Goal: Information Seeking & Learning: Learn about a topic

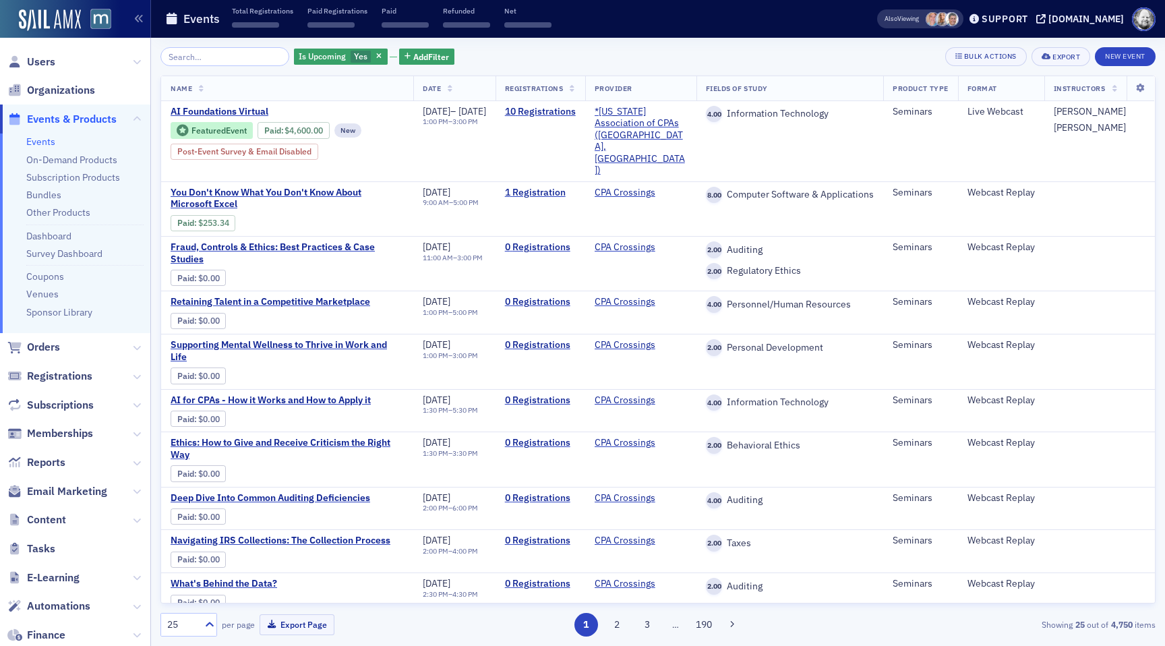
scroll to position [204, 0]
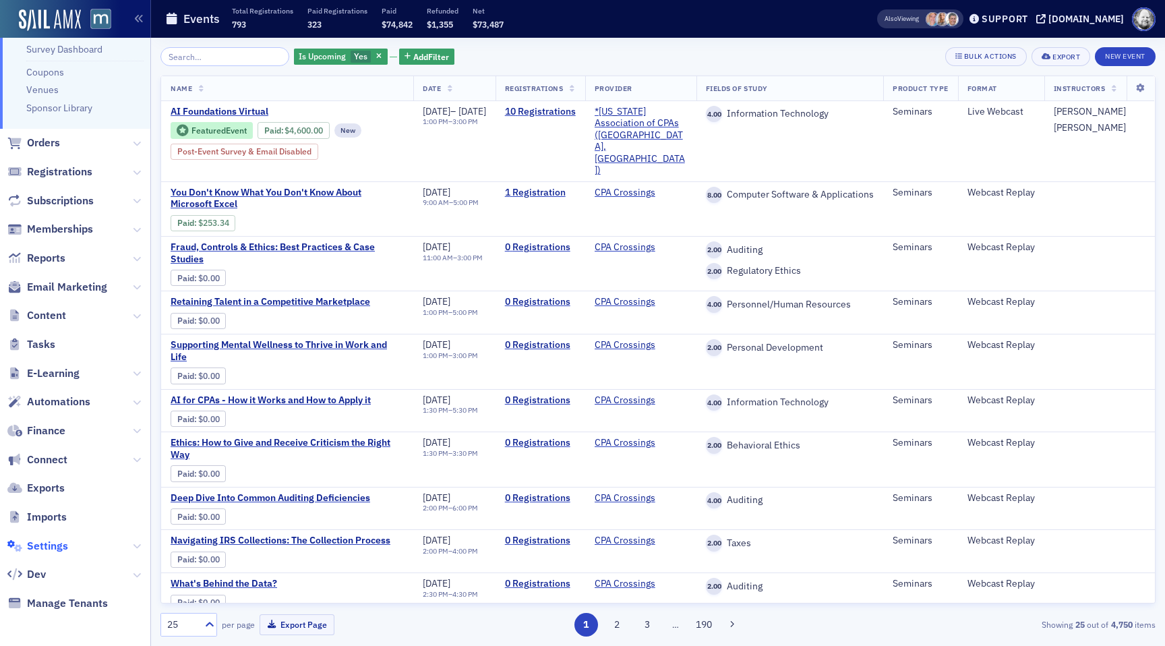
click at [52, 542] on span "Settings" at bounding box center [47, 546] width 41 height 15
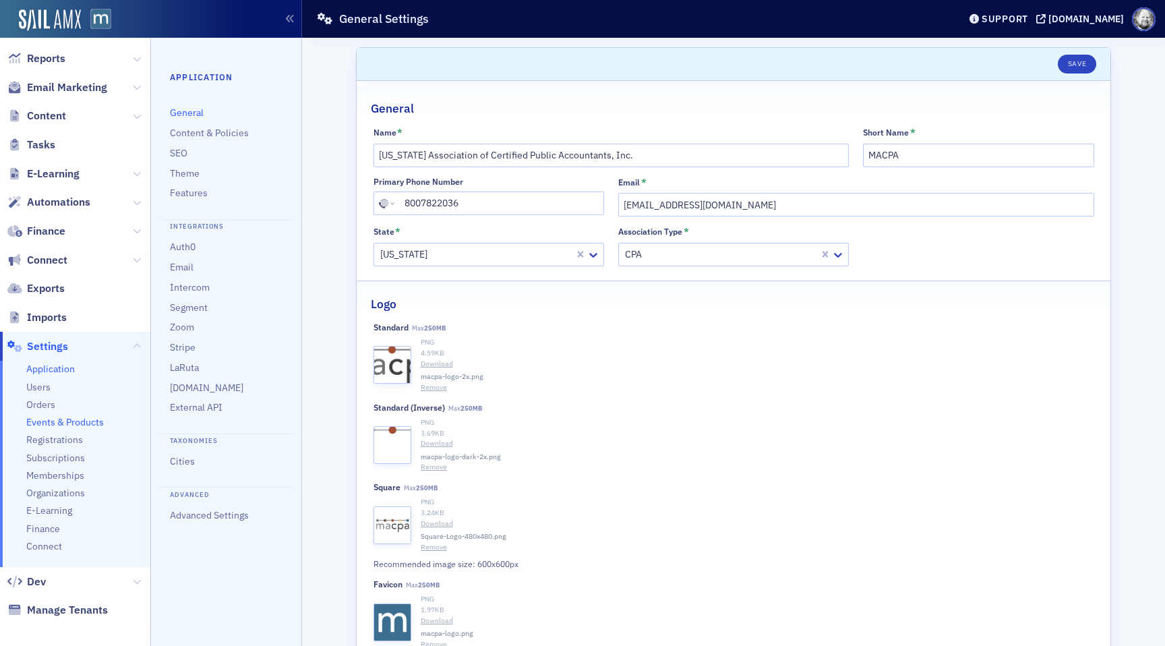
click at [69, 421] on span "Events & Products" at bounding box center [65, 422] width 78 height 13
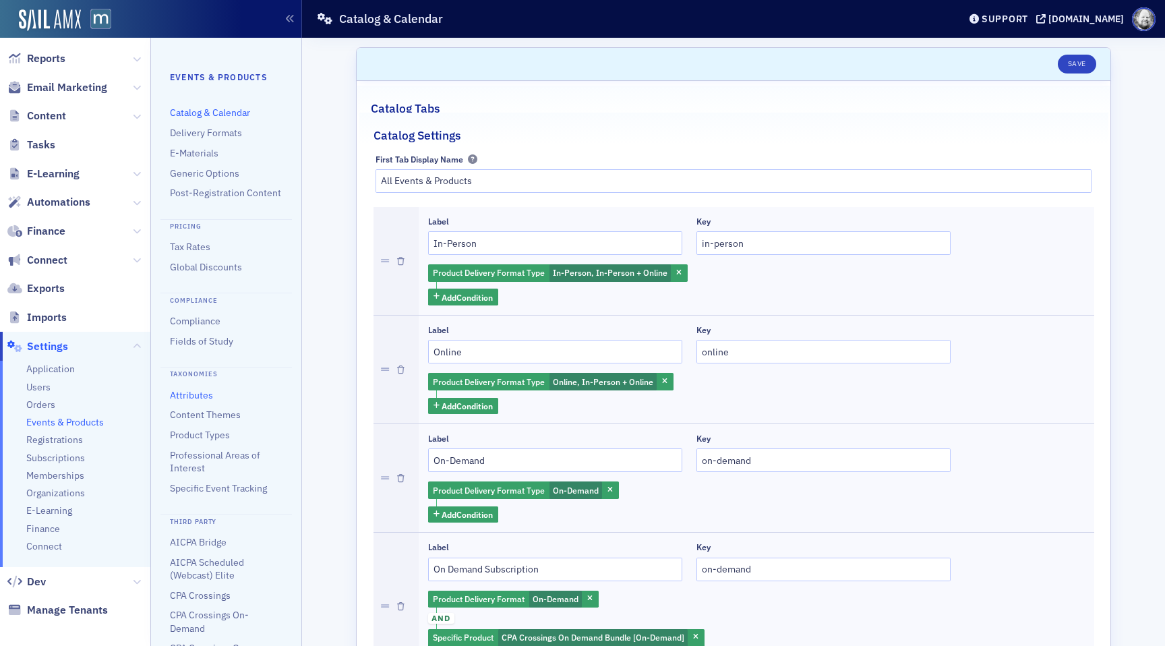
click at [198, 396] on link "Attributes" at bounding box center [191, 395] width 43 height 12
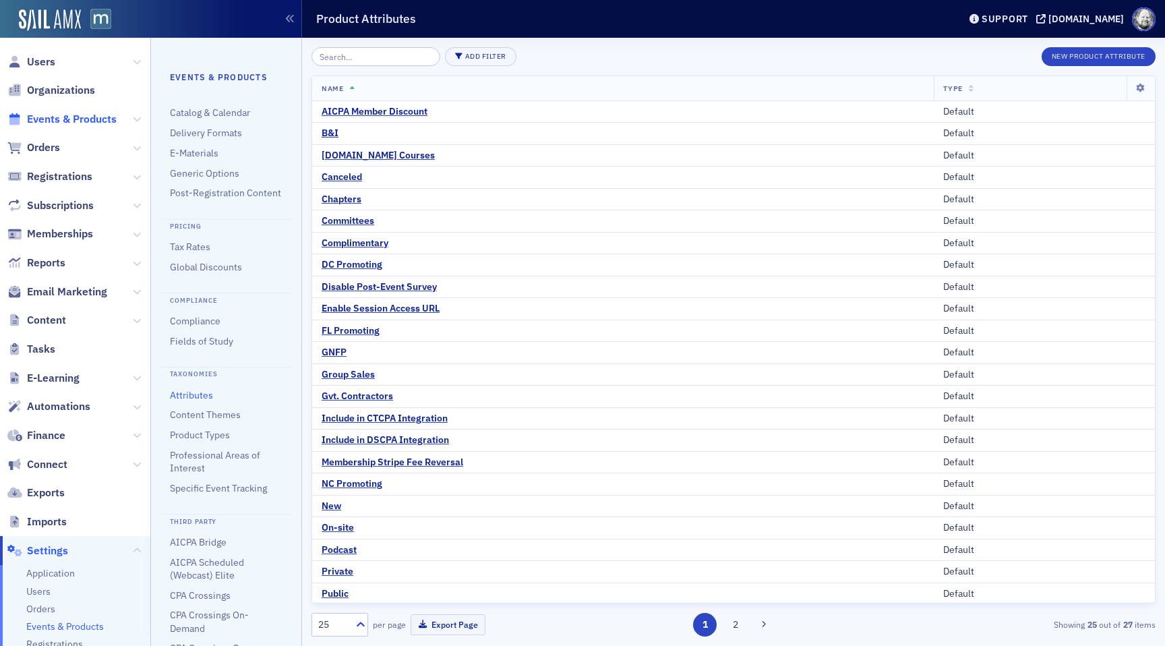
click at [69, 117] on span "Events & Products" at bounding box center [72, 119] width 90 height 15
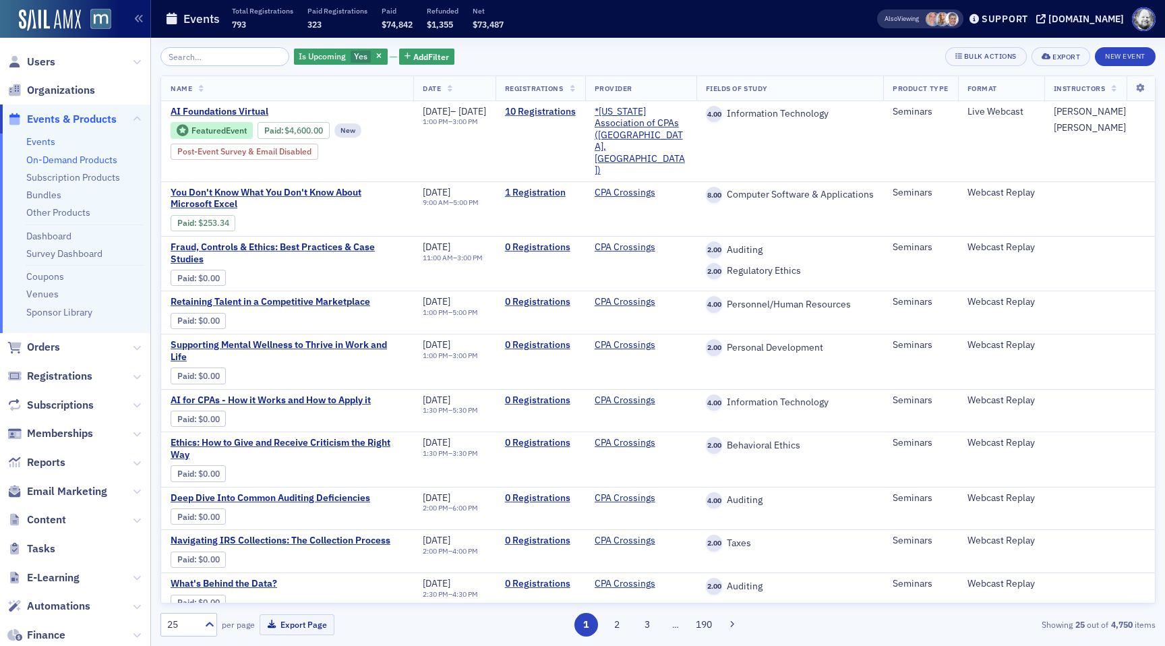
click at [53, 158] on link "On-Demand Products" at bounding box center [71, 160] width 91 height 12
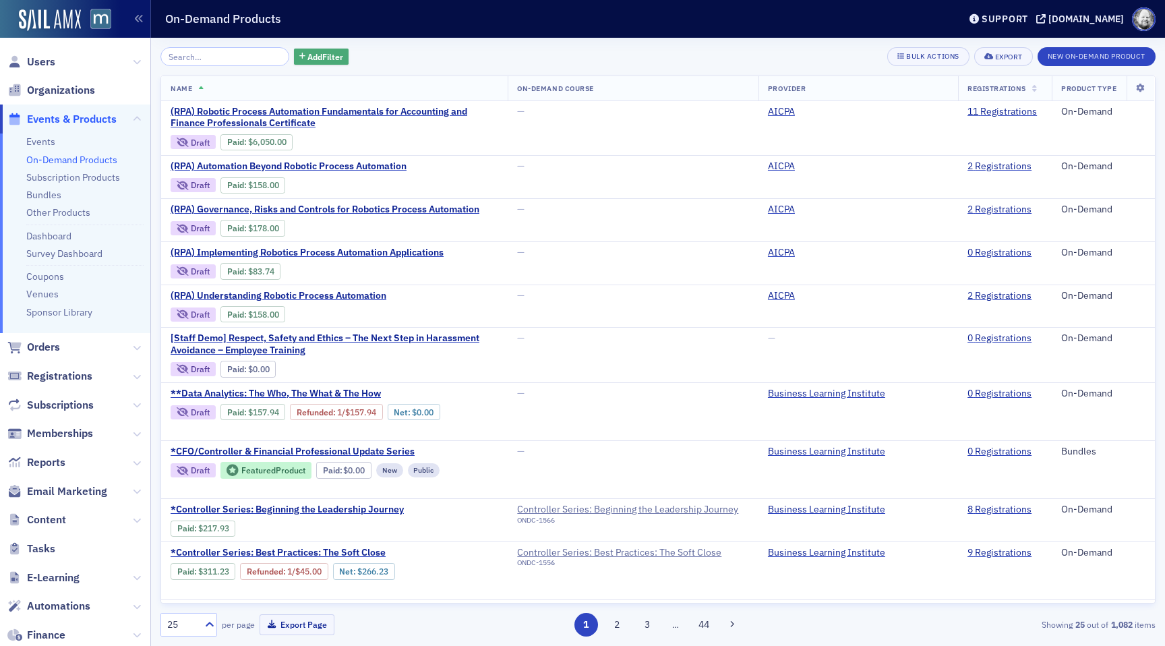
click at [314, 54] on span "Add Filter" at bounding box center [325, 57] width 36 height 12
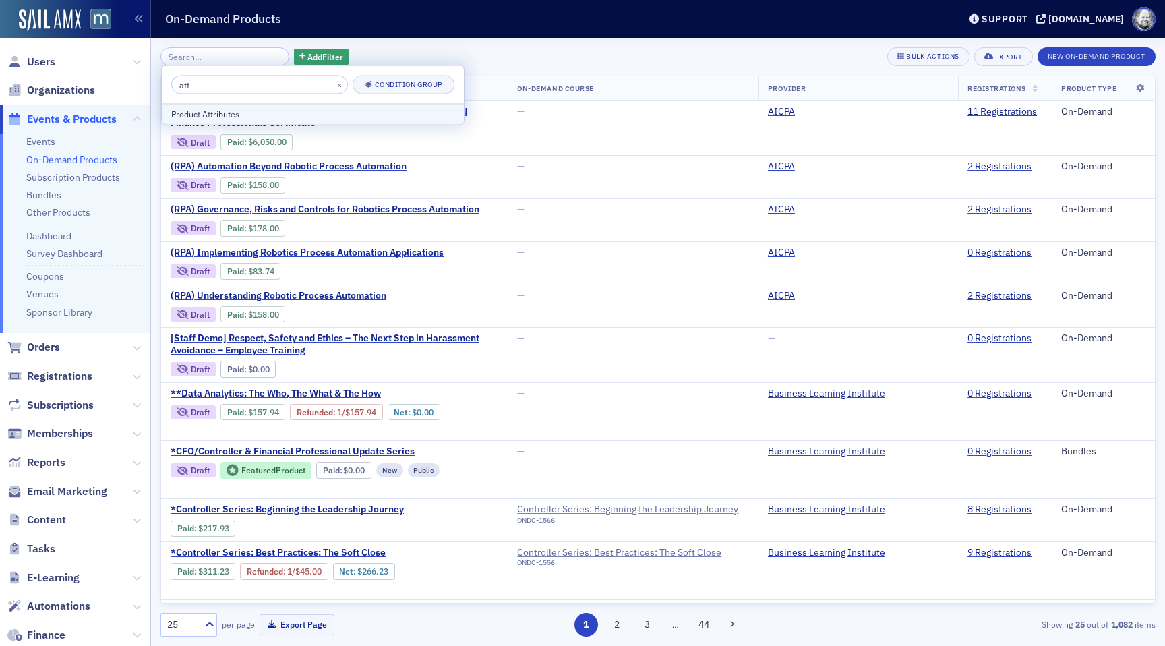
type input "att"
click at [272, 113] on div "Product Attributes" at bounding box center [312, 114] width 283 height 12
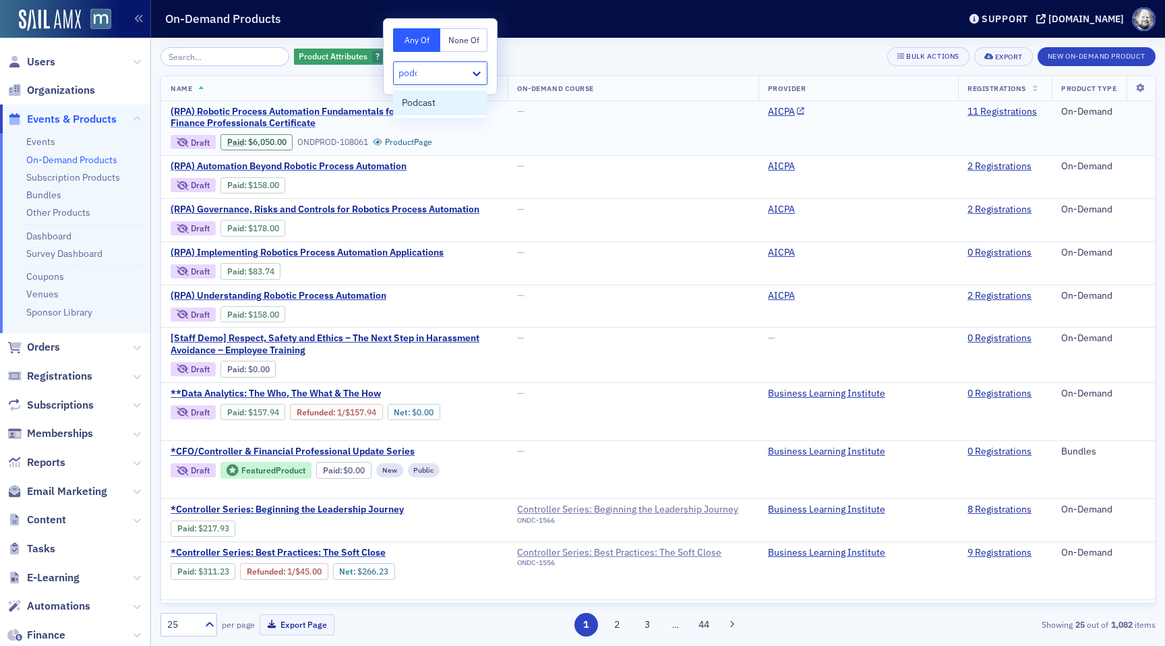
type input "podca"
click at [428, 102] on span "Podcast" at bounding box center [419, 103] width 34 height 14
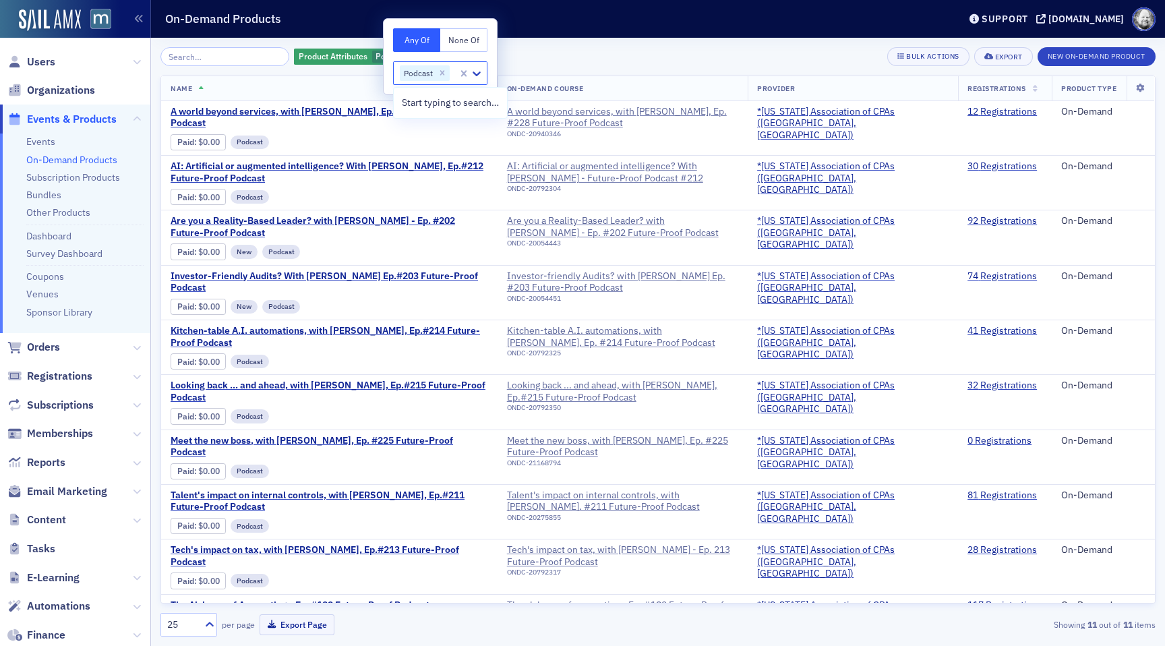
click at [657, 51] on div "Product Attributes Podcast Add Filter Bulk Actions Export New On-Demand Product" at bounding box center [657, 56] width 995 height 19
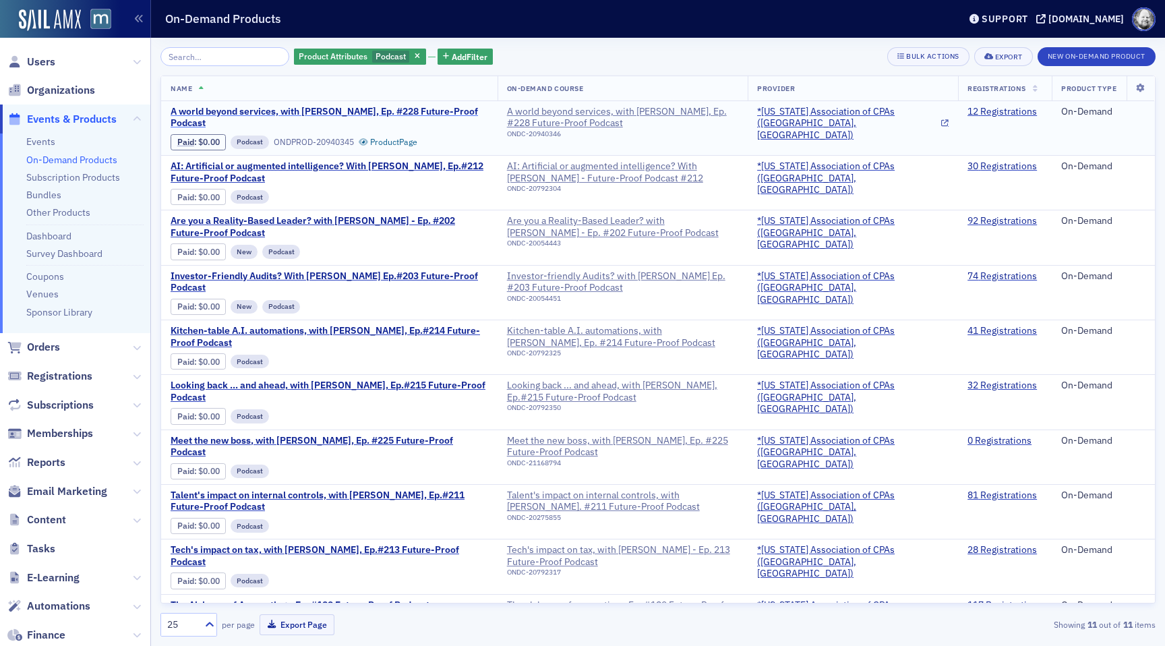
click at [438, 111] on span "A world beyond services, with [PERSON_NAME], Ep. #228 Future-Proof Podcast" at bounding box center [330, 118] width 318 height 24
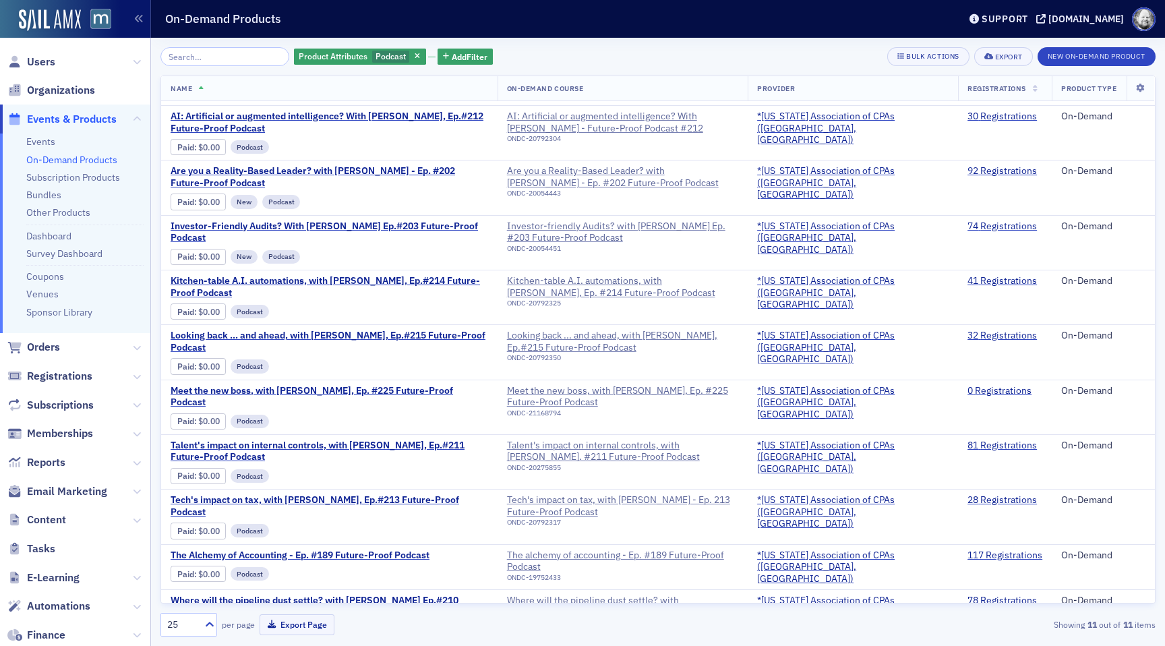
scroll to position [53, 0]
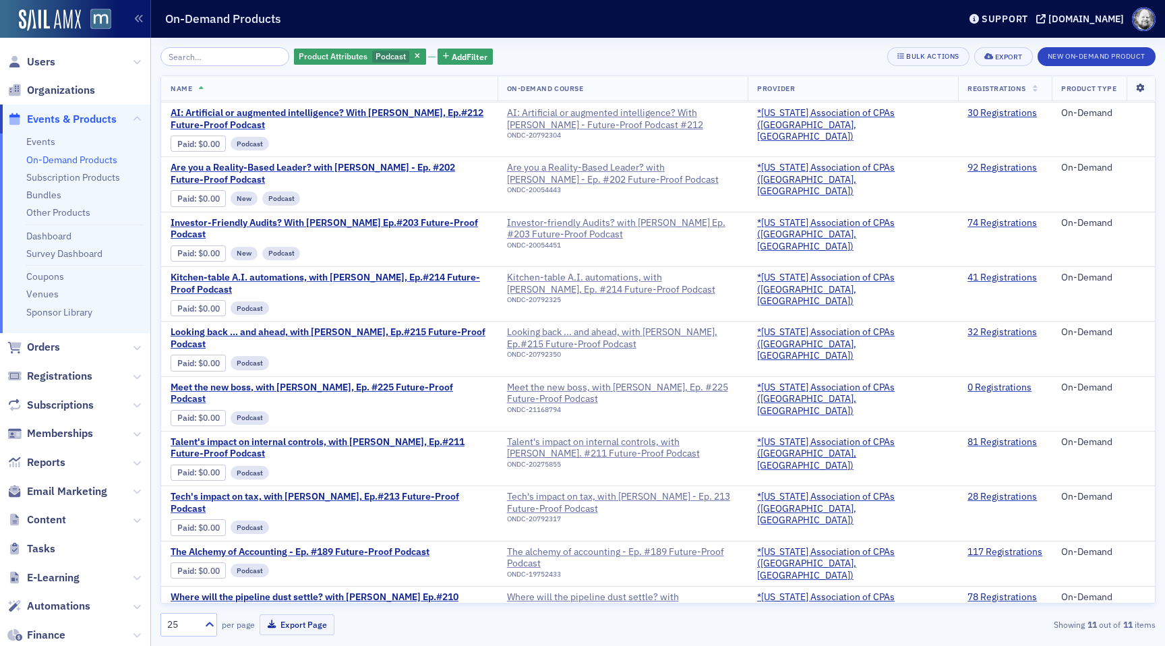
click at [1135, 87] on icon at bounding box center [1141, 88] width 28 height 8
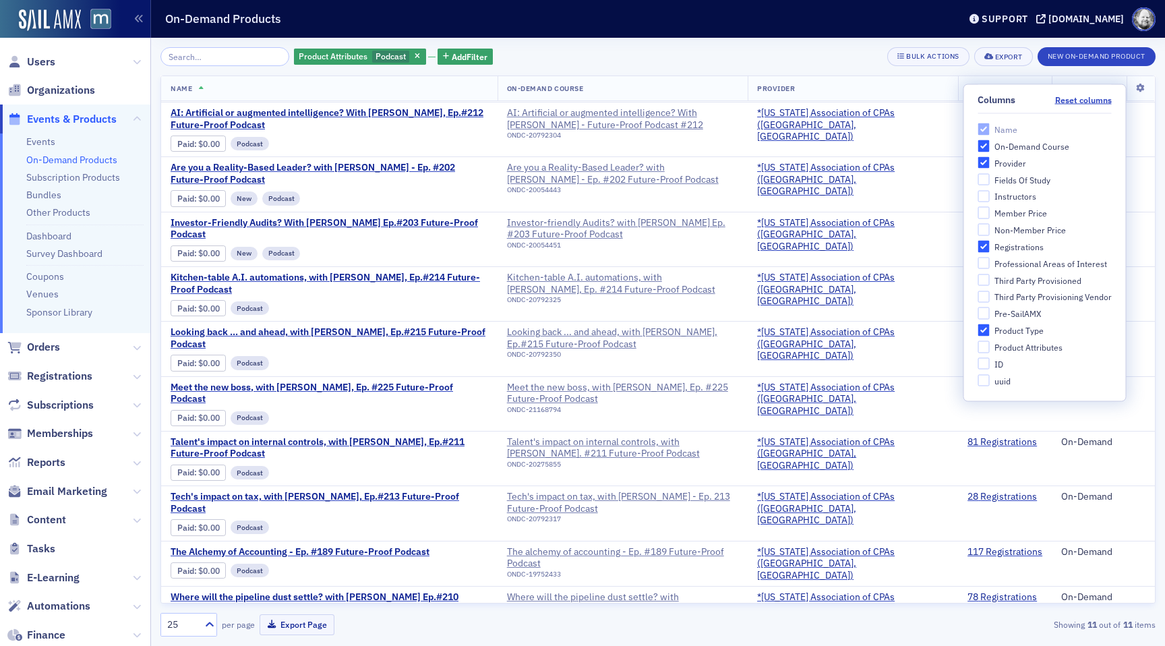
click at [711, 51] on div "Product Attributes Podcast Add Filter Bulk Actions Export New On-Demand Product" at bounding box center [657, 56] width 995 height 19
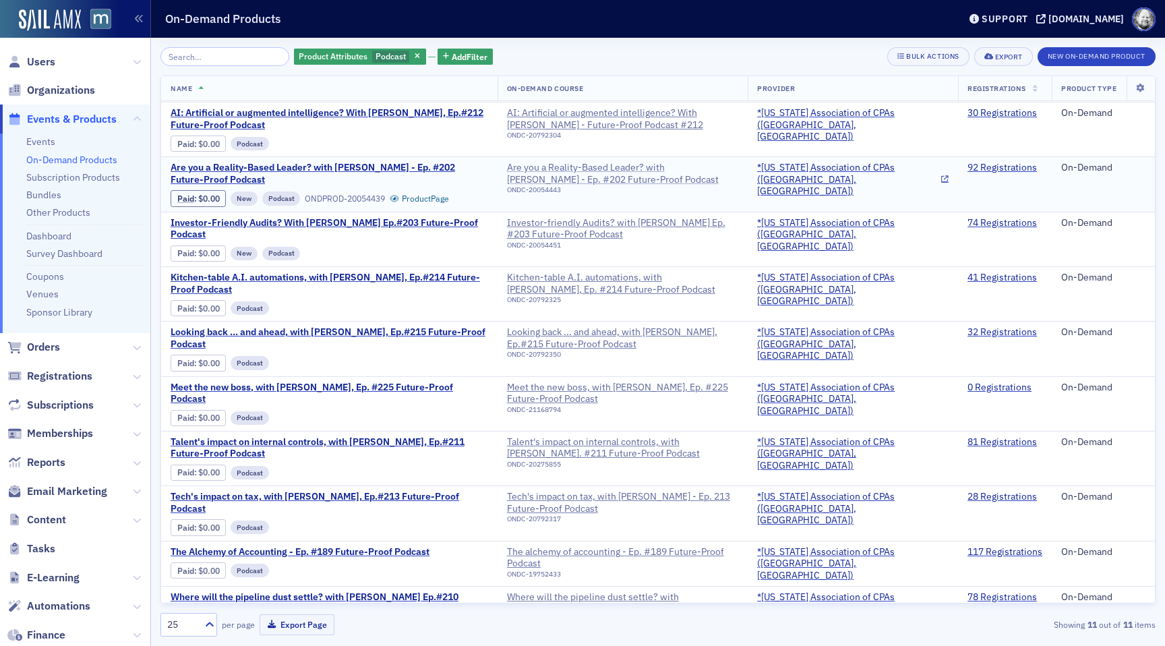
scroll to position [0, 0]
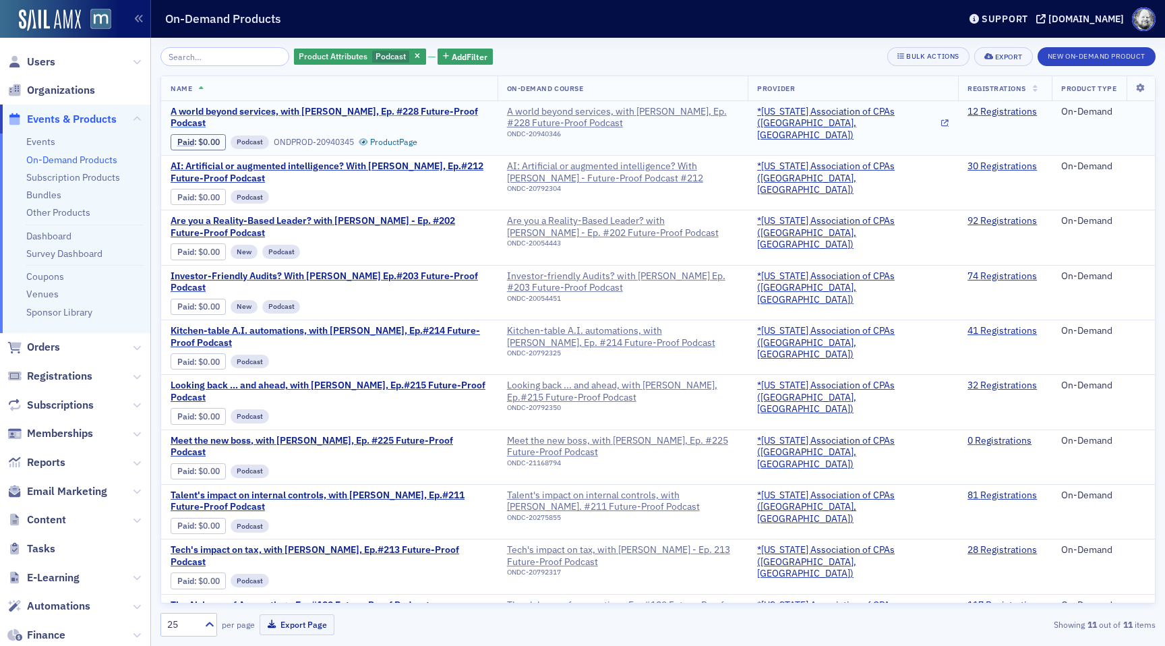
click at [444, 110] on span "A world beyond services, with [PERSON_NAME], Ep. #228 Future-Proof Podcast" at bounding box center [330, 118] width 318 height 24
click at [412, 57] on span "button" at bounding box center [418, 57] width 12 height 12
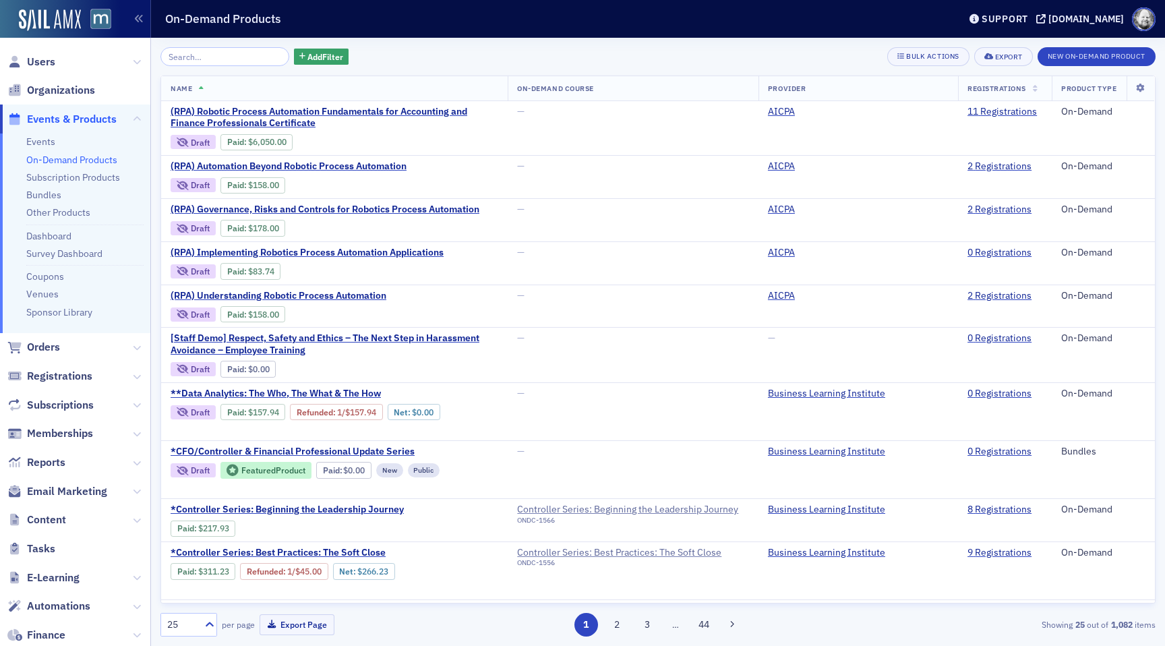
click at [46, 338] on span "Orders" at bounding box center [75, 347] width 150 height 29
click at [44, 347] on span "Orders" at bounding box center [43, 347] width 33 height 15
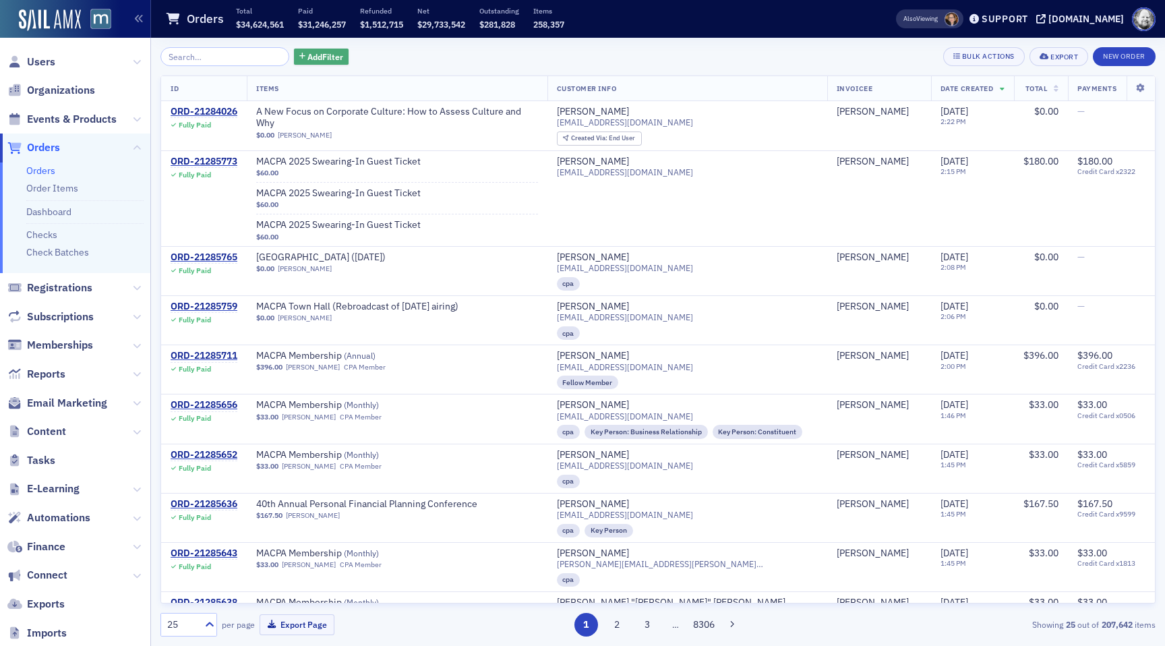
click at [316, 57] on span "Add Filter" at bounding box center [325, 57] width 36 height 12
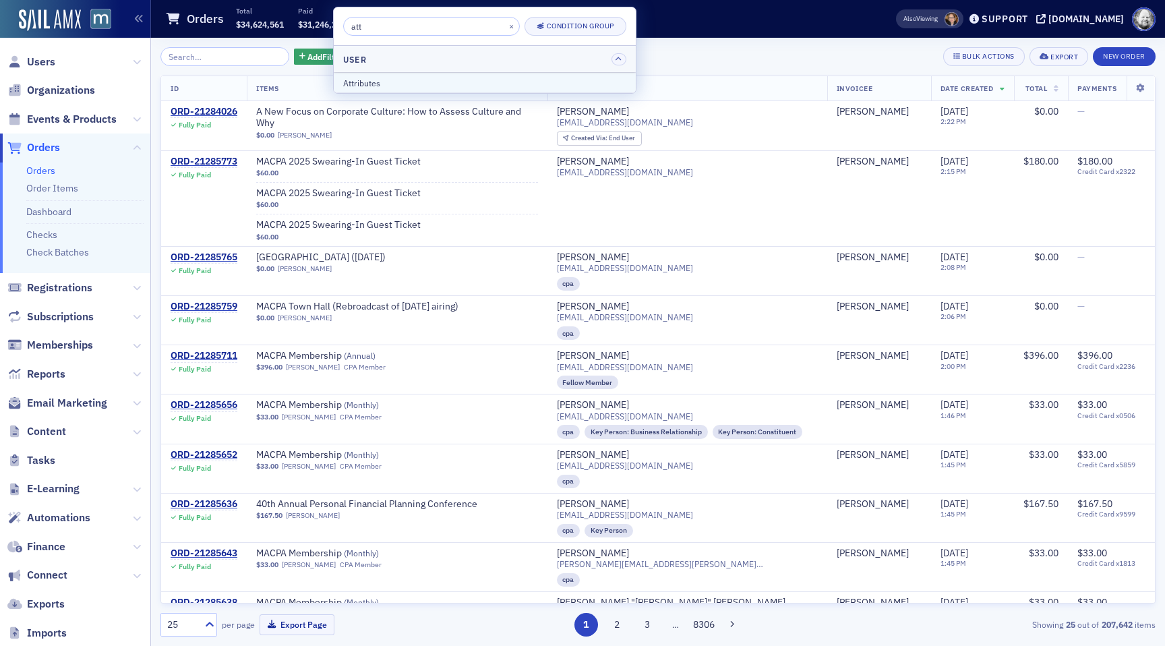
type input "att"
click at [369, 84] on div "Attributes" at bounding box center [484, 83] width 283 height 12
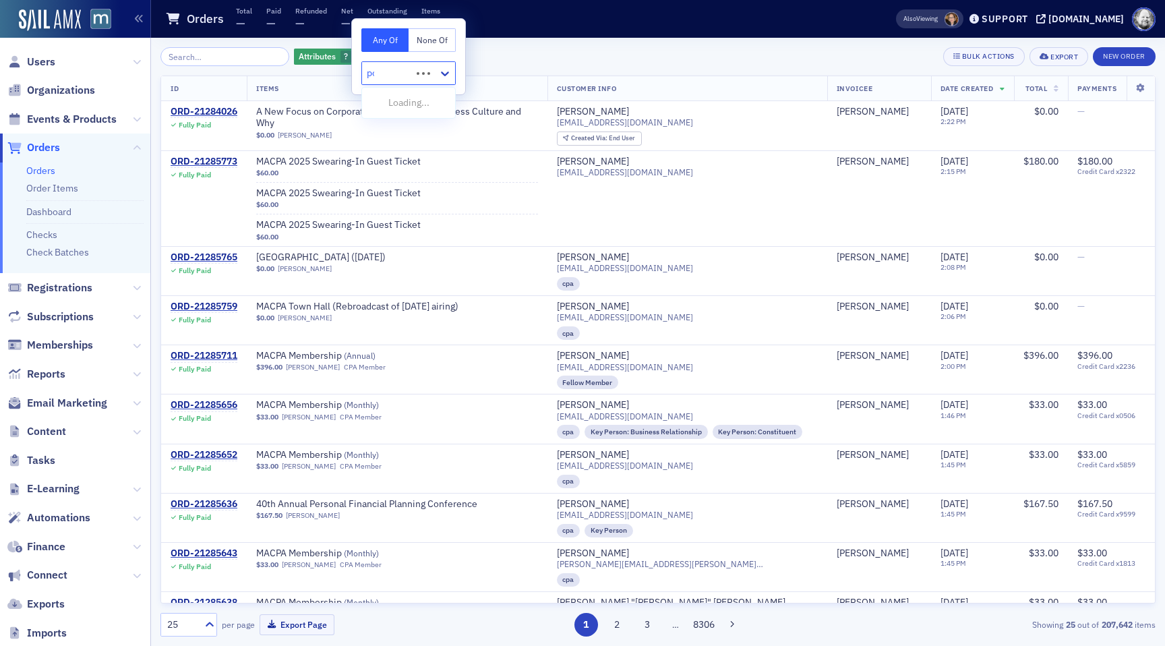
type input "pod"
click at [357, 56] on icon "button" at bounding box center [359, 56] width 5 height 7
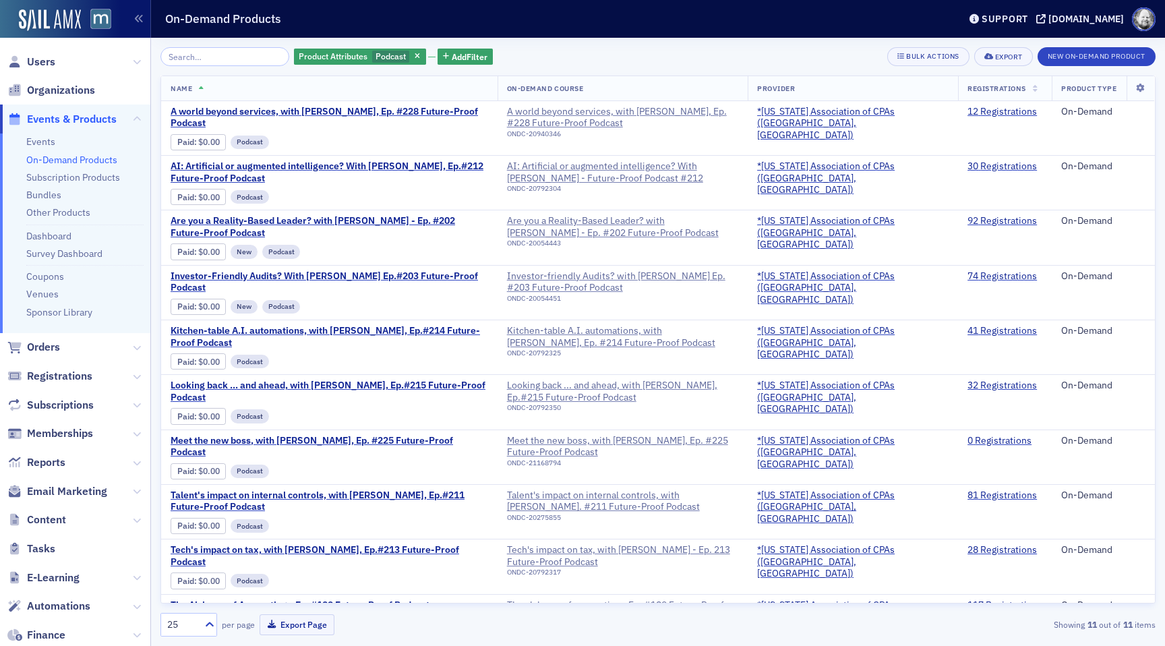
click at [553, 44] on div "Product Attributes Podcast Add Filter Bulk Actions Export New On-Demand Product…" at bounding box center [657, 342] width 995 height 608
click at [459, 53] on span "Add Filter" at bounding box center [470, 57] width 36 height 12
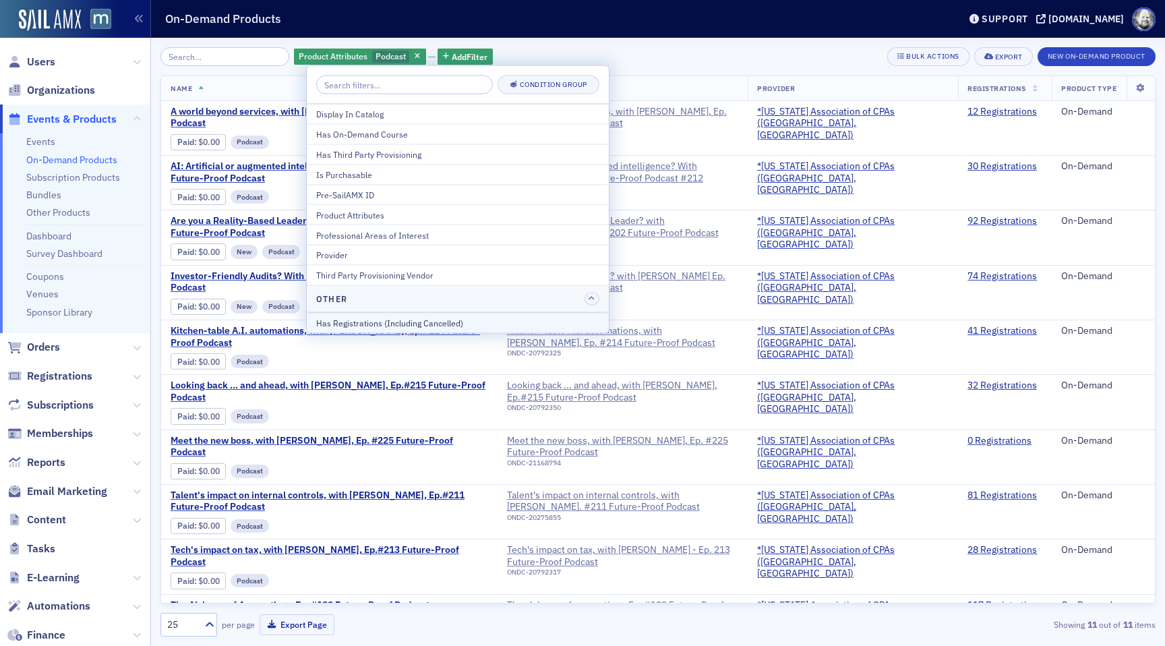
click at [430, 324] on div "Has Registrations (Including Cancelled)" at bounding box center [457, 322] width 283 height 12
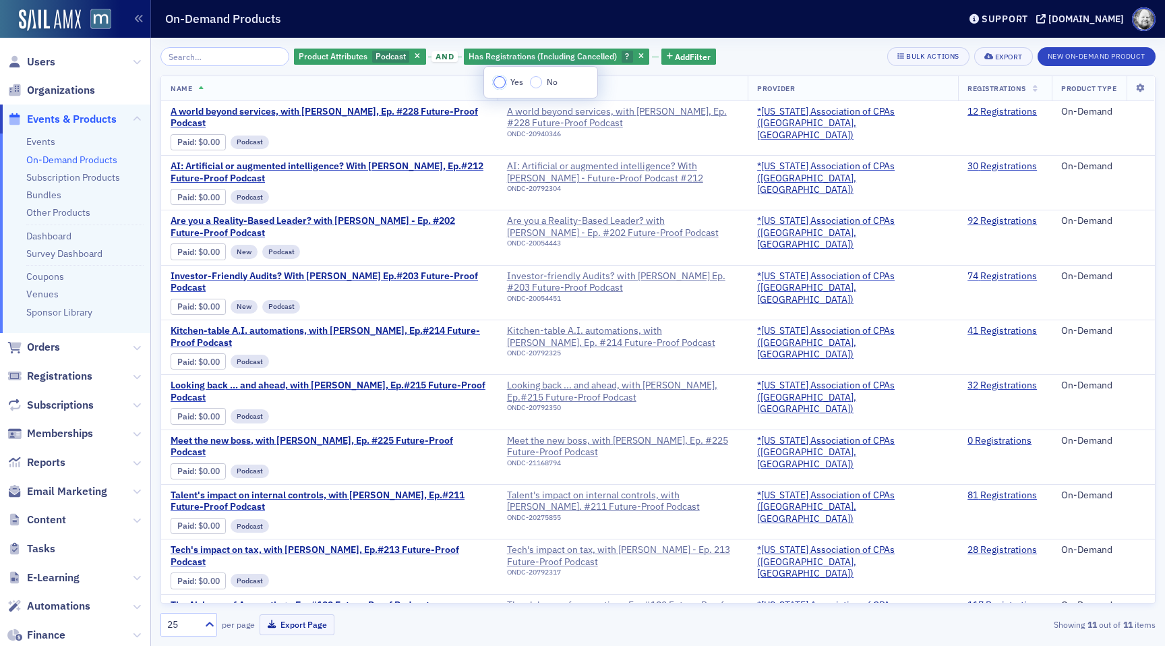
click at [494, 81] on input "Yes" at bounding box center [500, 82] width 12 height 12
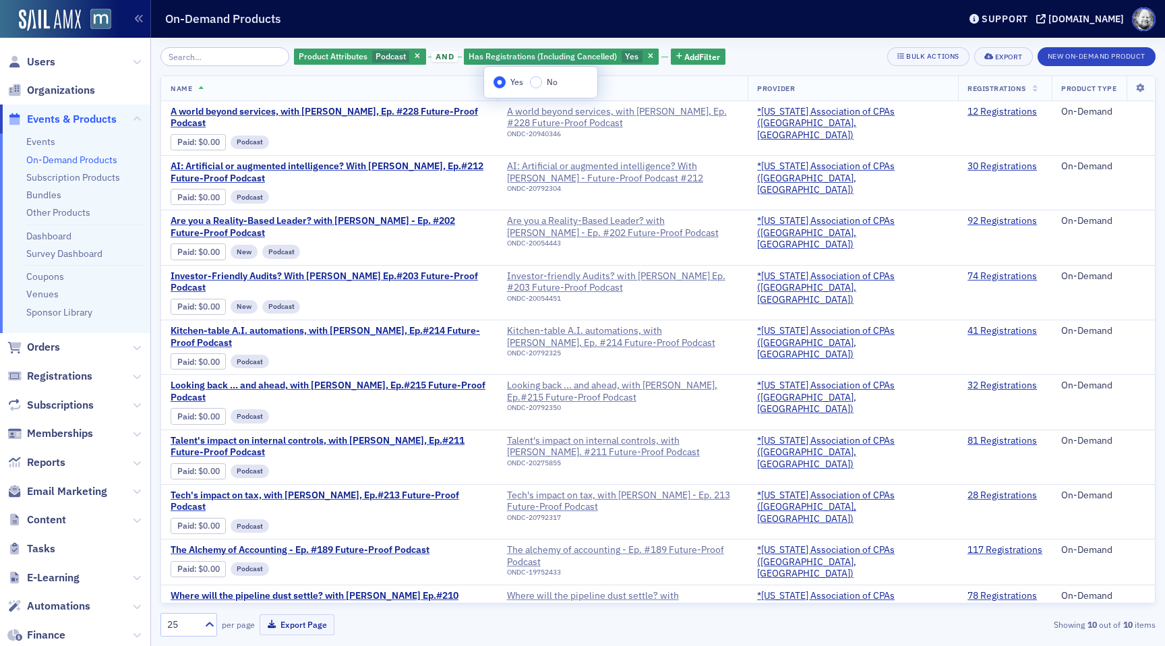
click at [776, 64] on div "Product Attributes Podcast and Has Registrations (Including Cancelled) Yes Add …" at bounding box center [657, 56] width 995 height 19
click at [1139, 86] on icon at bounding box center [1141, 88] width 28 height 8
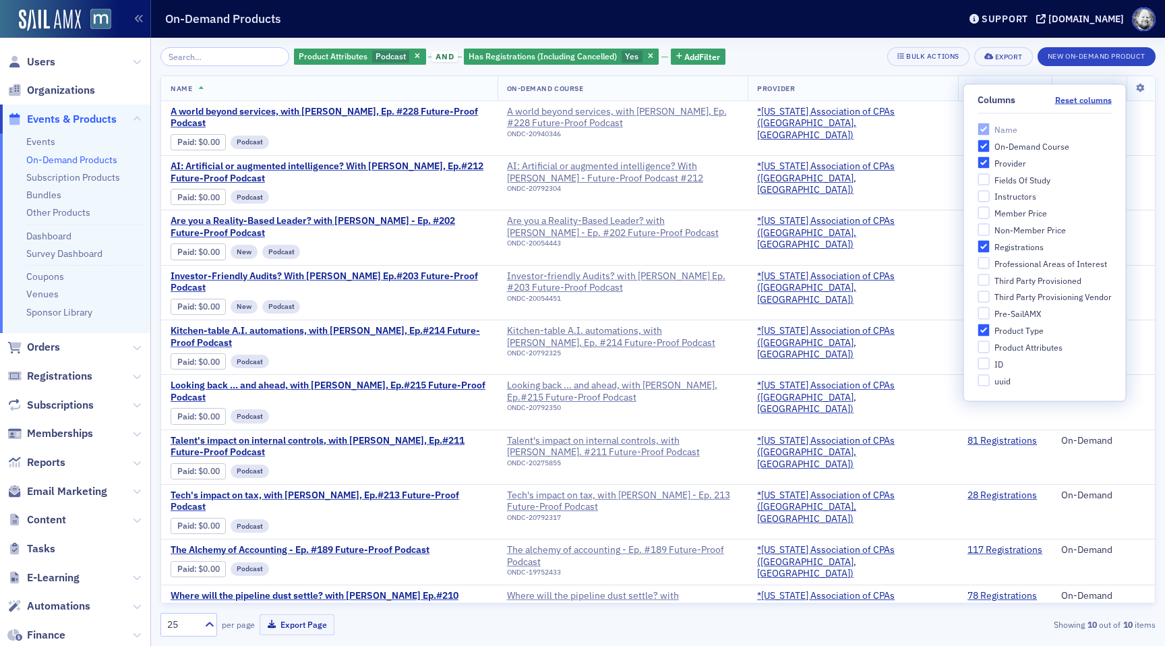
click at [1019, 348] on div "Product Attributes" at bounding box center [1028, 346] width 68 height 11
click at [990, 348] on input "Product Attributes" at bounding box center [984, 347] width 12 height 12
checkbox input "true"
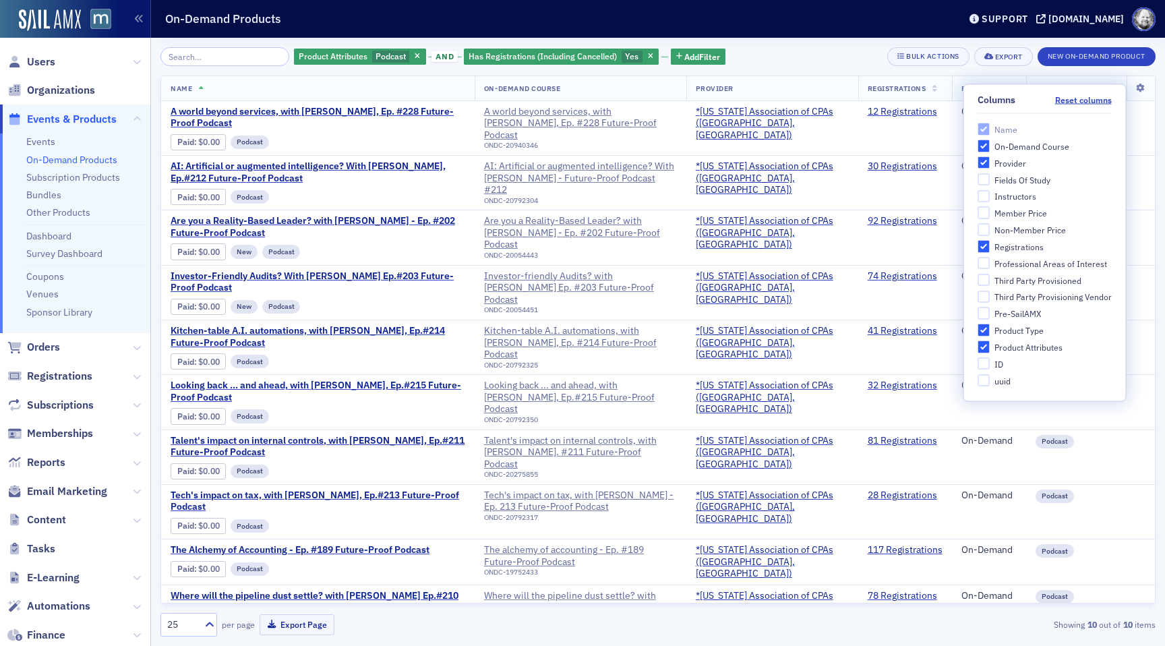
click at [1028, 216] on div "Member Price" at bounding box center [1020, 213] width 53 height 11
click at [990, 216] on input "Member Price" at bounding box center [984, 213] width 12 height 12
checkbox input "true"
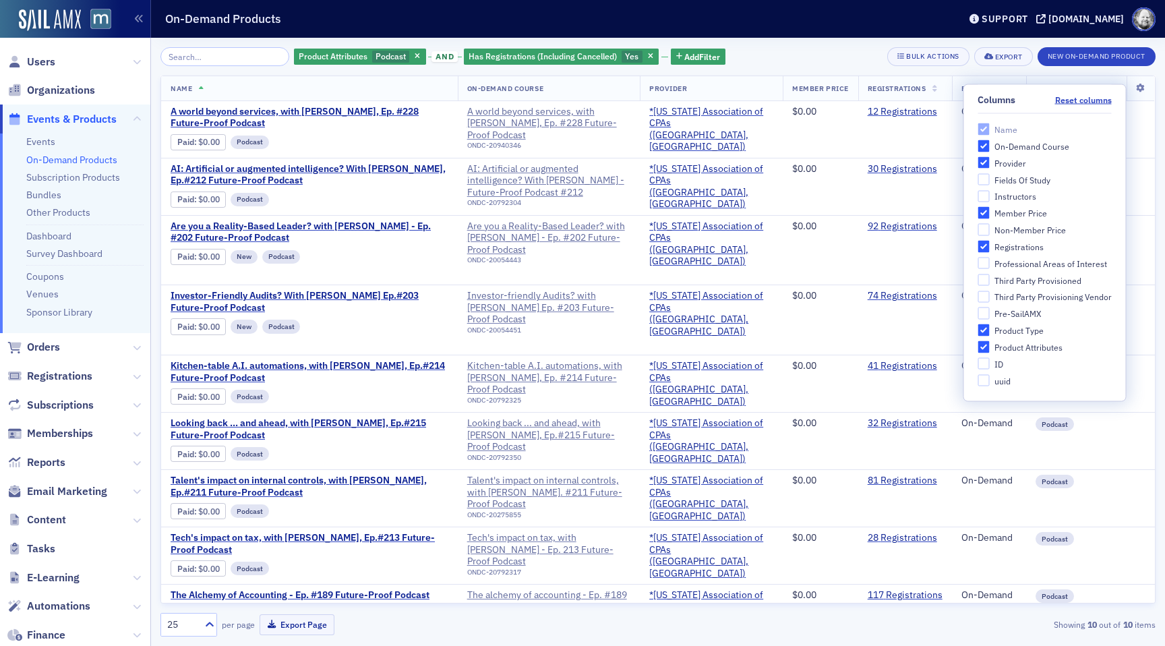
click at [1028, 227] on div "Non-Member Price" at bounding box center [1029, 230] width 71 height 11
click at [990, 227] on input "Non-Member Price" at bounding box center [984, 230] width 12 height 12
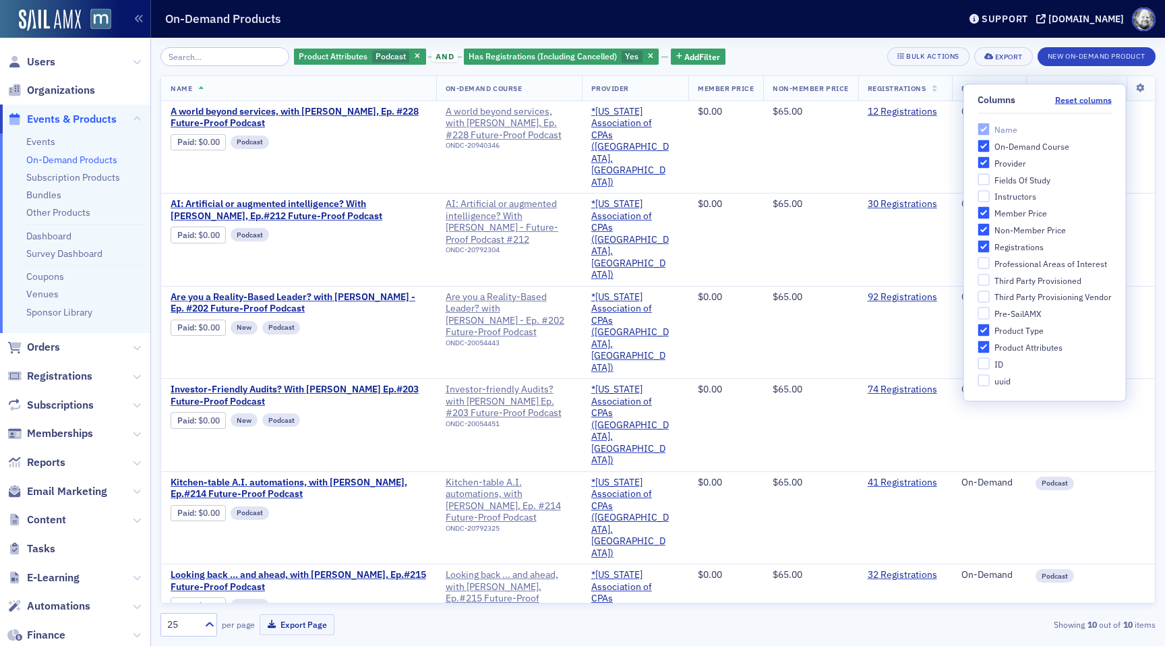
click at [1028, 227] on div "Non-Member Price" at bounding box center [1029, 230] width 71 height 11
click at [990, 227] on input "Non-Member Price" at bounding box center [984, 230] width 12 height 12
checkbox input "false"
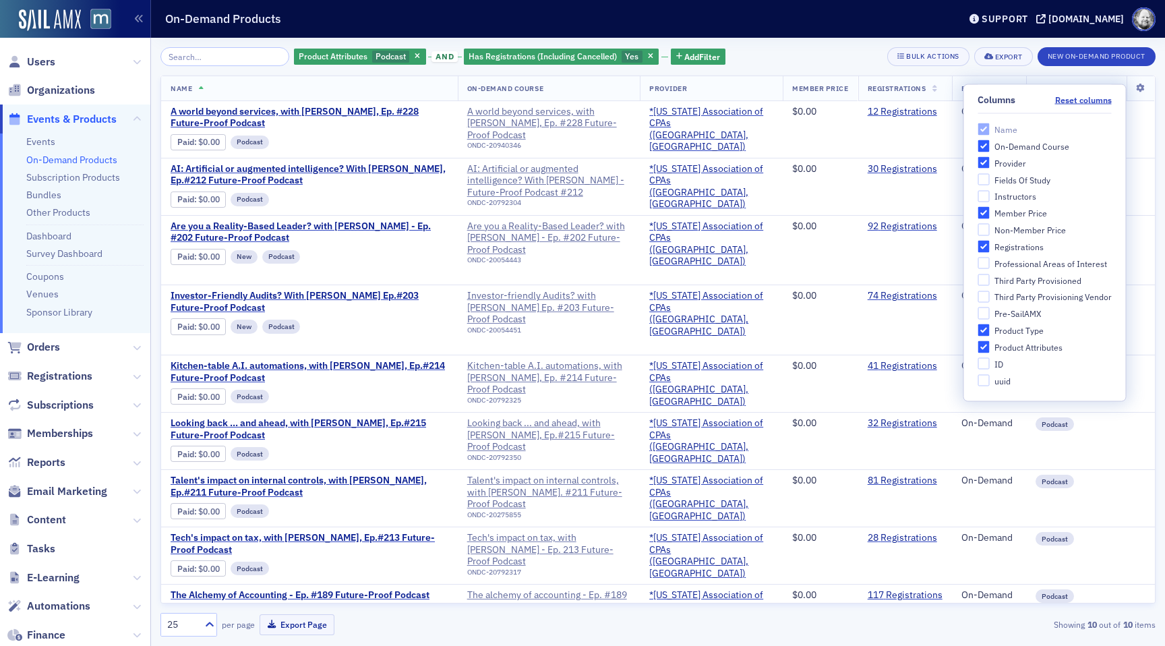
click at [1025, 208] on div "Member Price" at bounding box center [1020, 213] width 53 height 11
click at [990, 207] on input "Member Price" at bounding box center [984, 213] width 12 height 12
checkbox input "false"
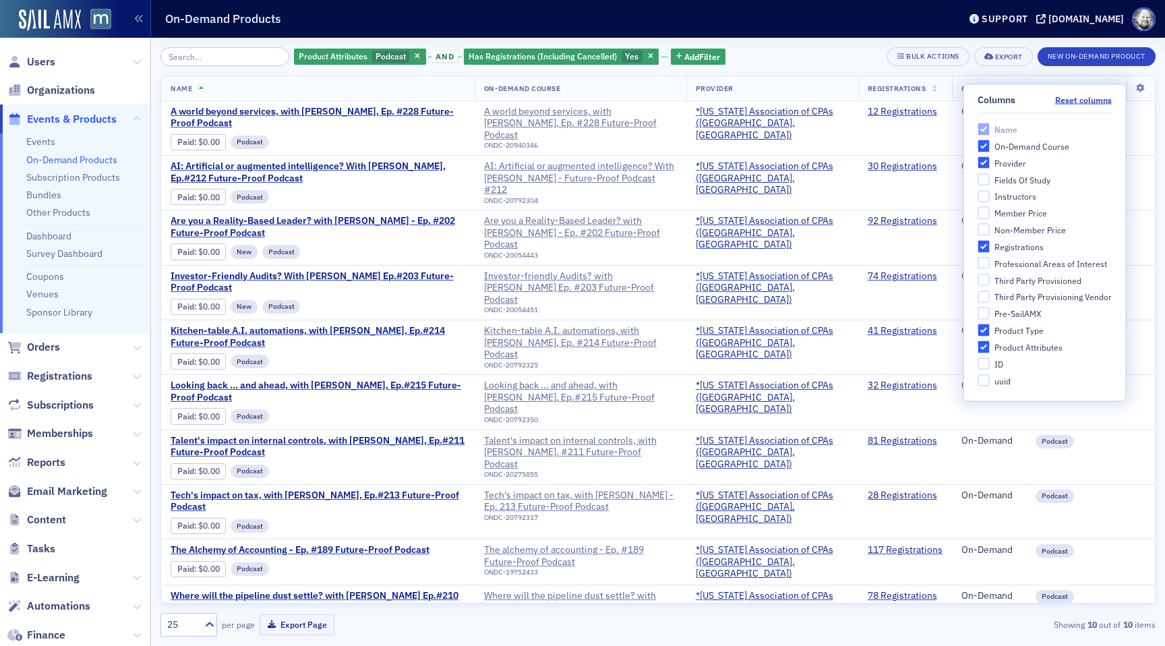
click at [841, 42] on div "Product Attributes Podcast and Has Registrations (Including Cancelled) Yes Add …" at bounding box center [657, 342] width 995 height 608
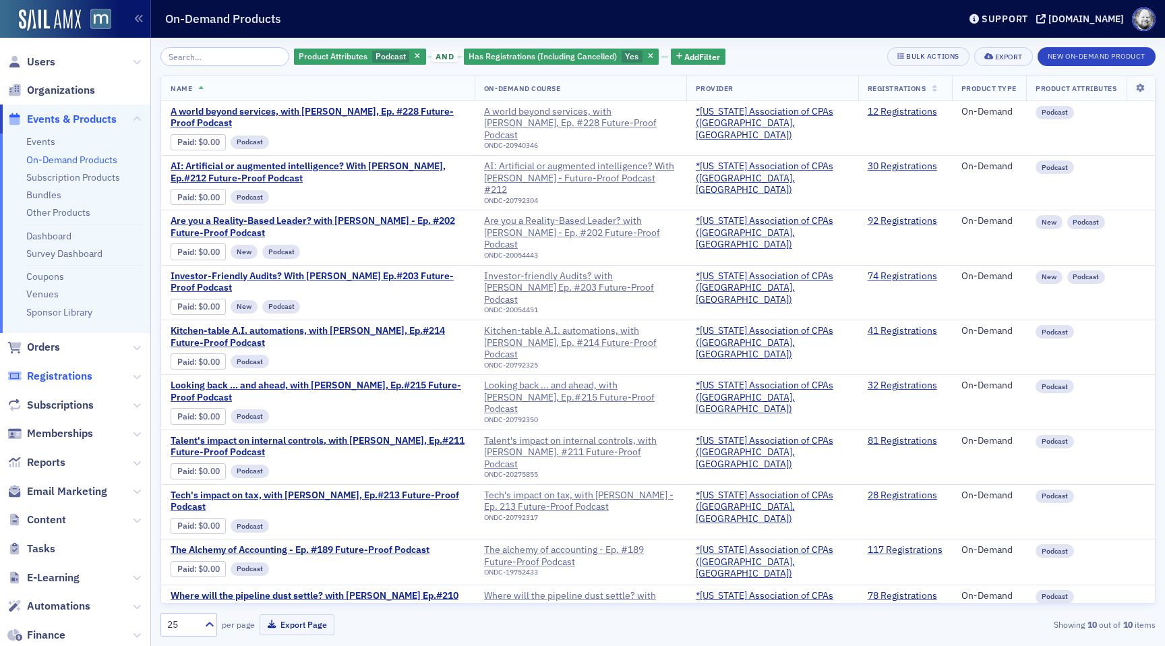
click at [45, 380] on span "Registrations" at bounding box center [59, 376] width 65 height 15
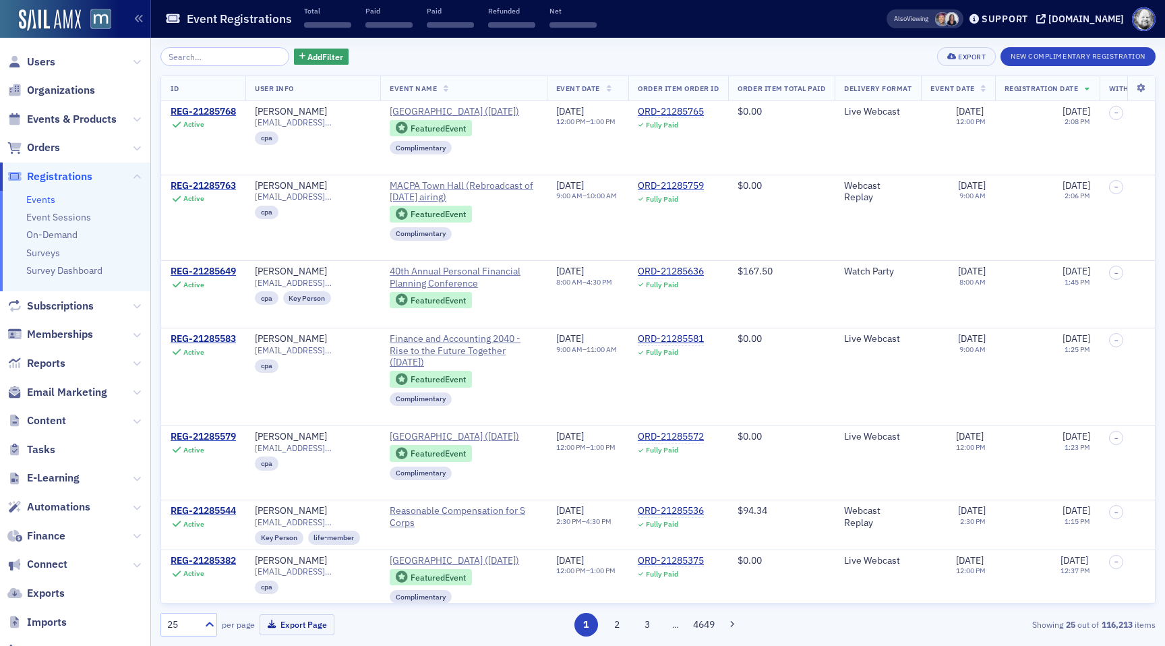
click at [55, 353] on span "Reports" at bounding box center [75, 363] width 150 height 29
click at [55, 362] on span "Reports" at bounding box center [46, 363] width 38 height 15
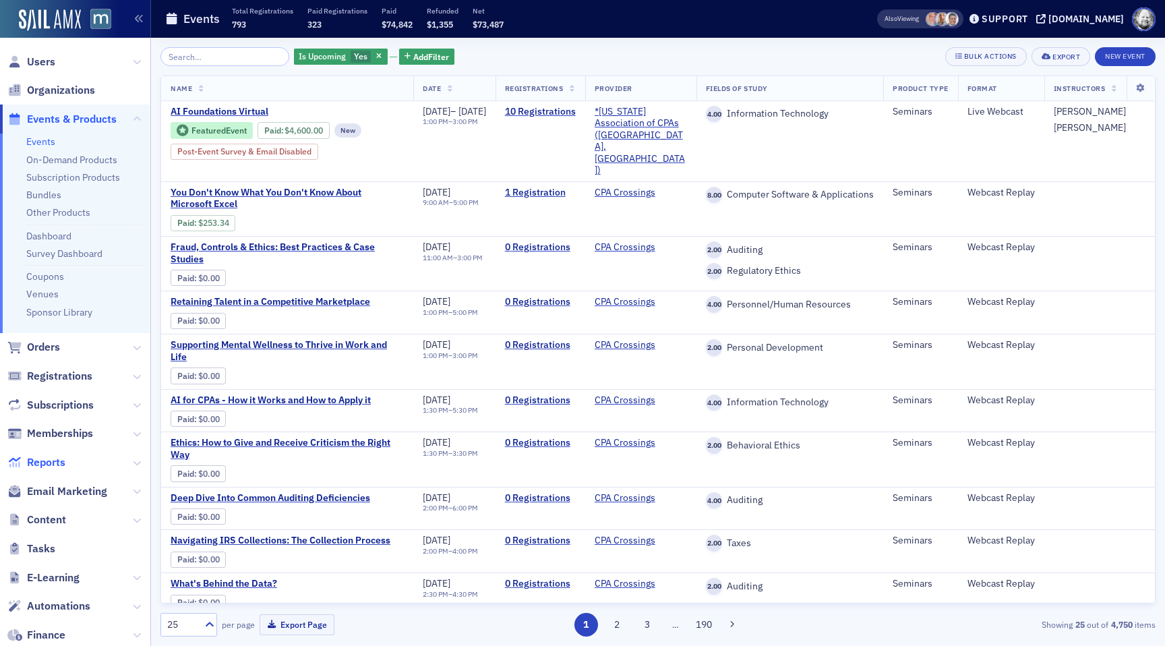
click at [47, 465] on span "Reports" at bounding box center [46, 462] width 38 height 15
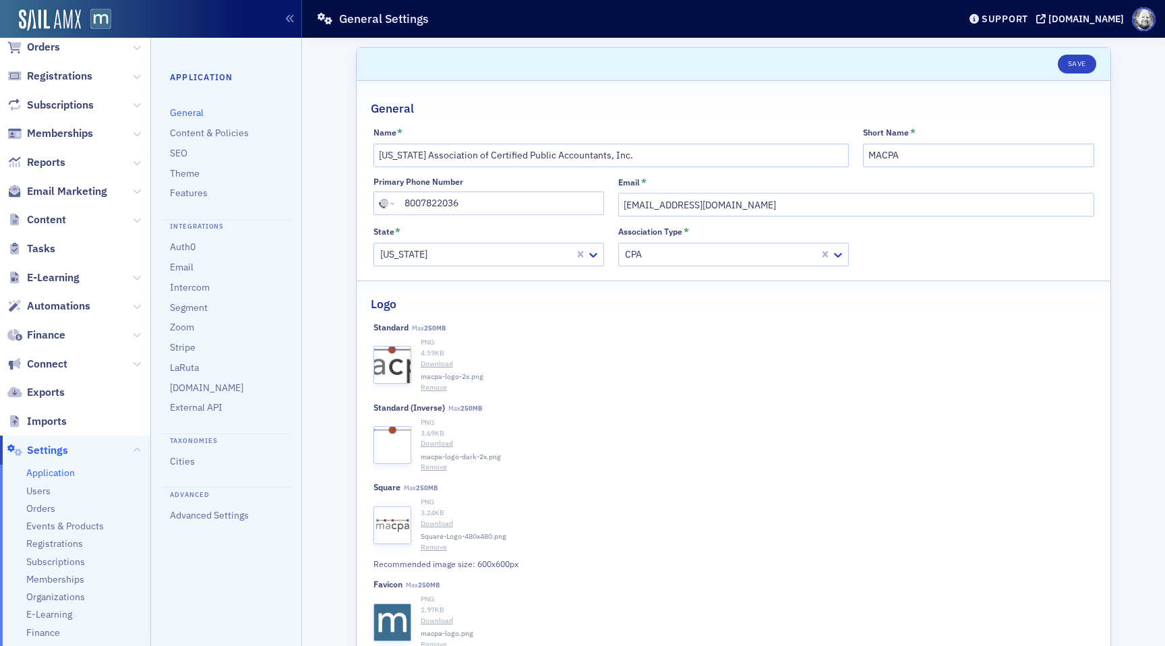
scroll to position [211, 0]
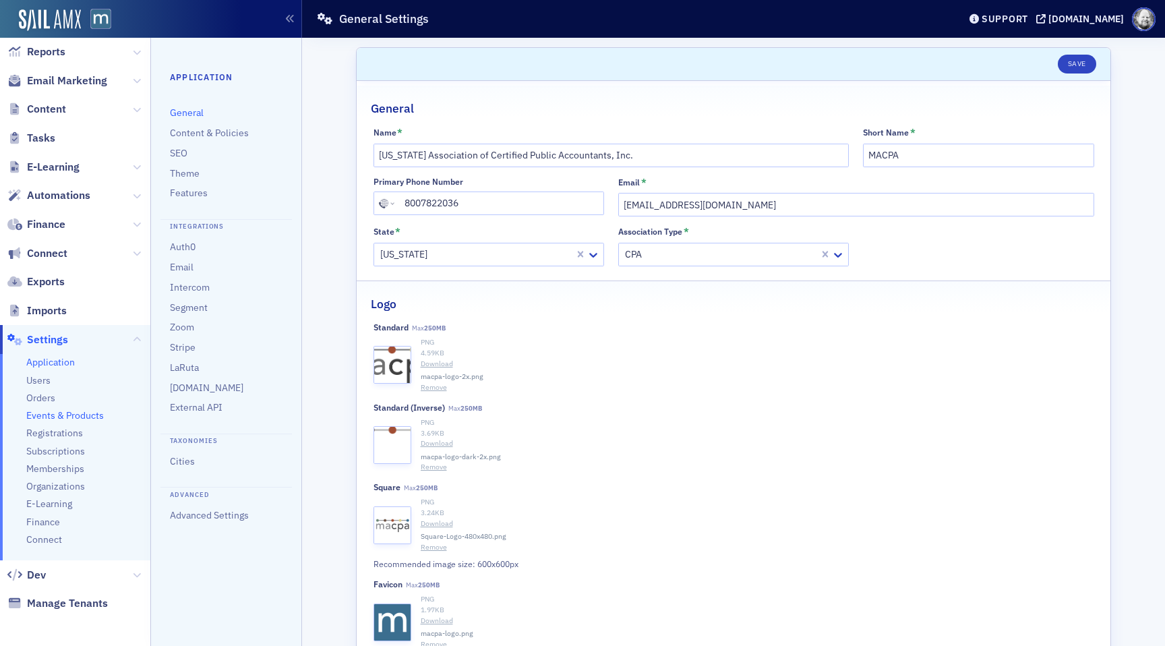
click at [65, 417] on span "Events & Products" at bounding box center [65, 415] width 78 height 13
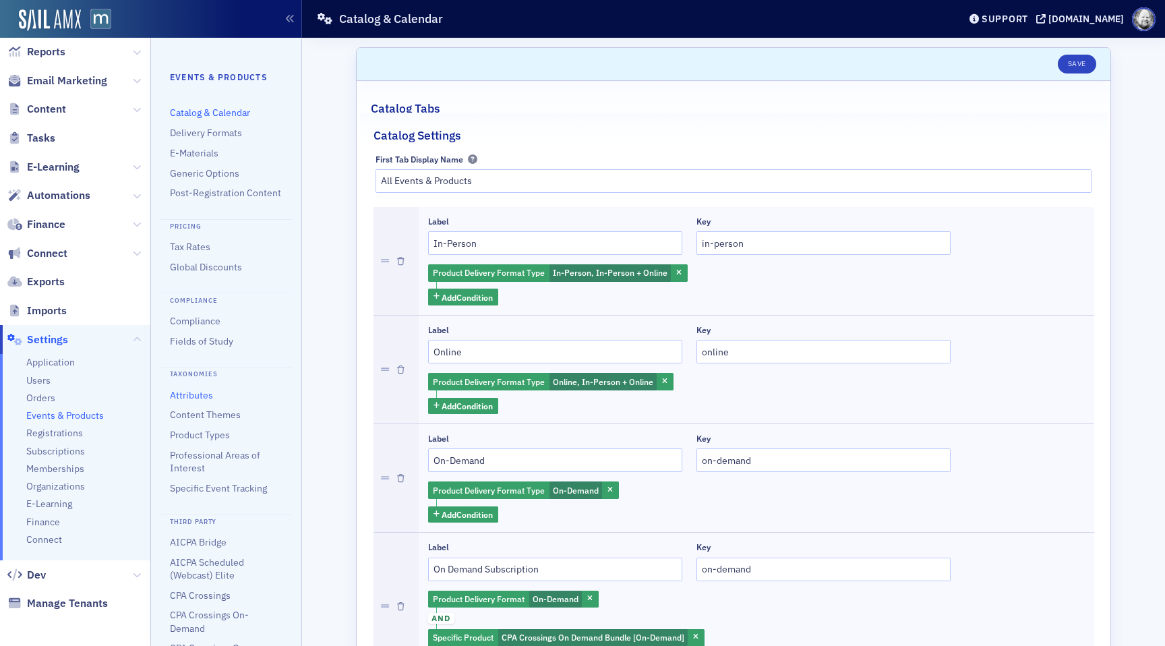
click at [200, 396] on link "Attributes" at bounding box center [191, 395] width 43 height 12
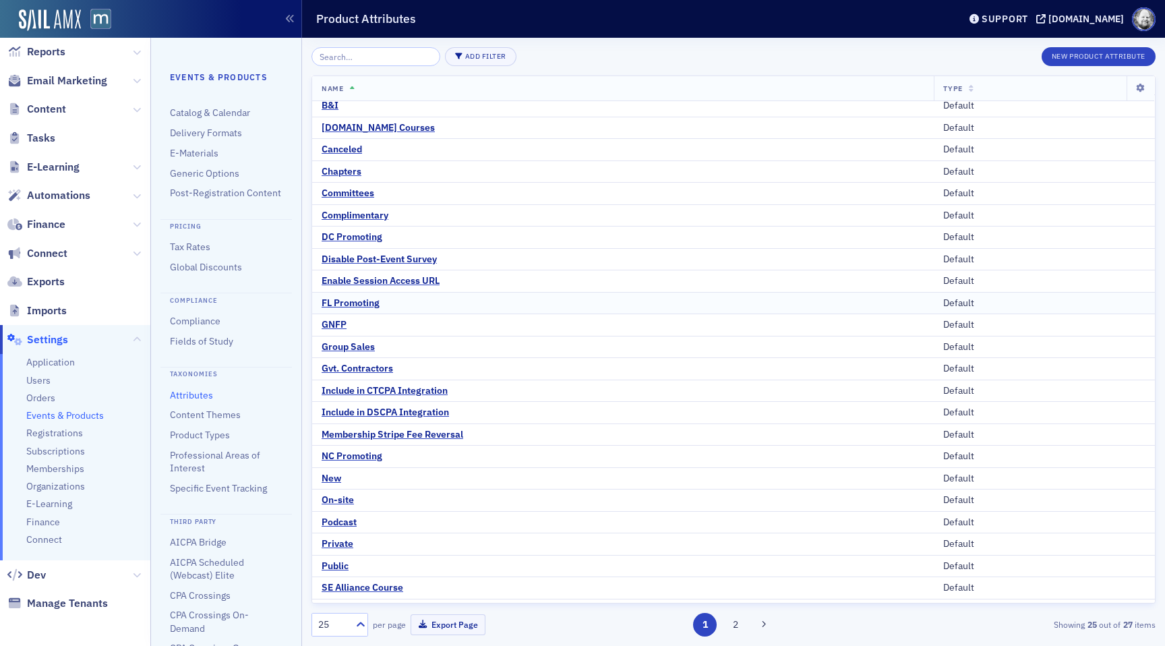
scroll to position [27, 0]
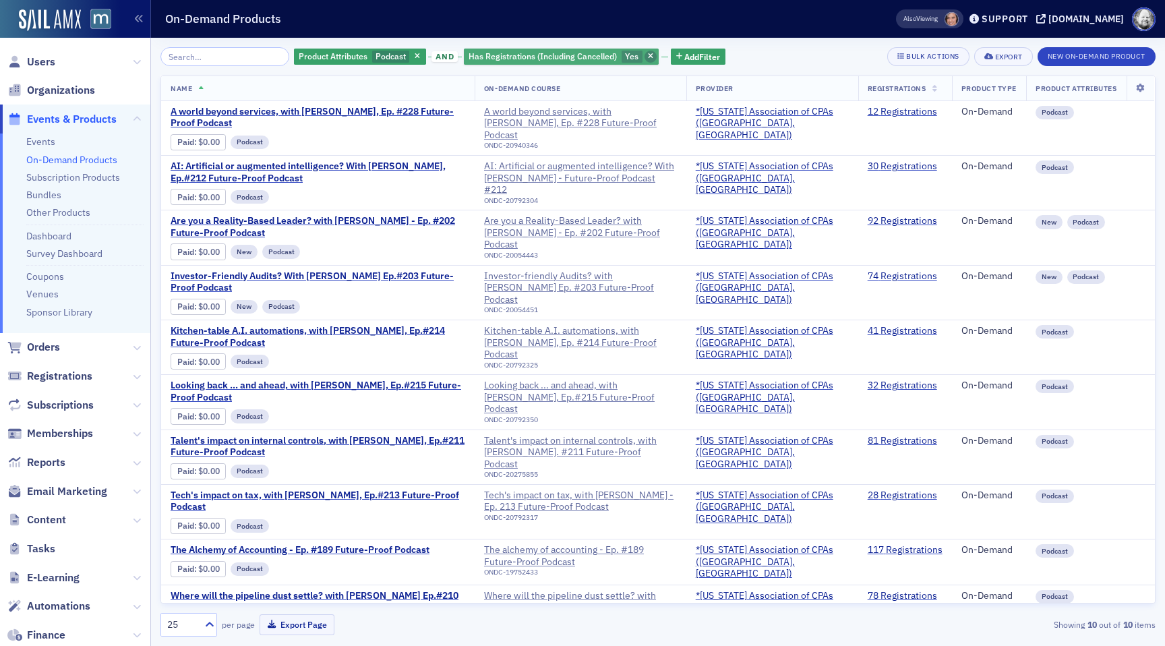
click at [648, 57] on icon "button" at bounding box center [650, 56] width 5 height 7
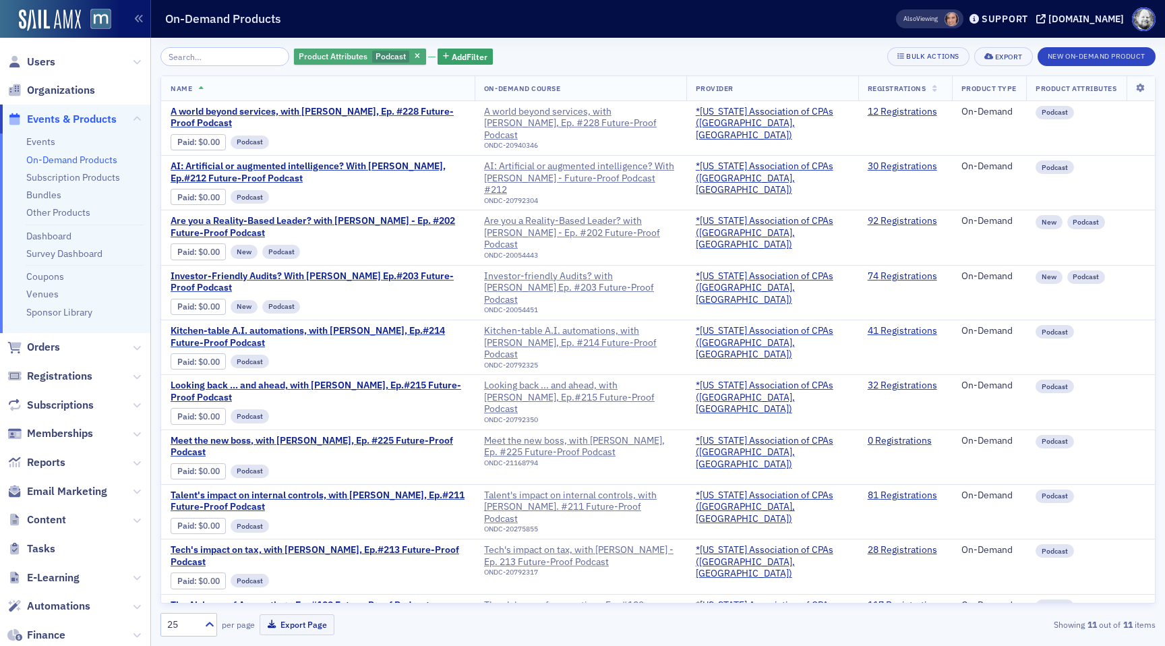
click at [407, 53] on div "Product Attributes Podcast" at bounding box center [360, 57] width 132 height 17
click at [394, 57] on div "Product Attributes Podcast" at bounding box center [360, 57] width 132 height 17
click at [412, 60] on span "button" at bounding box center [418, 57] width 12 height 12
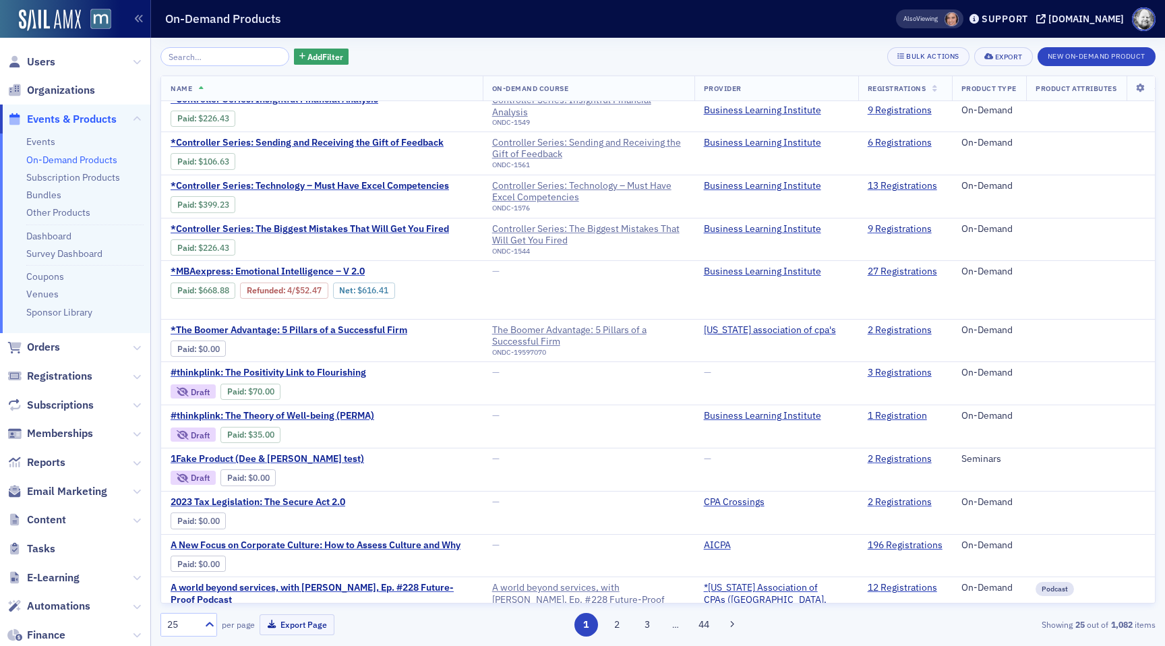
scroll to position [683, 0]
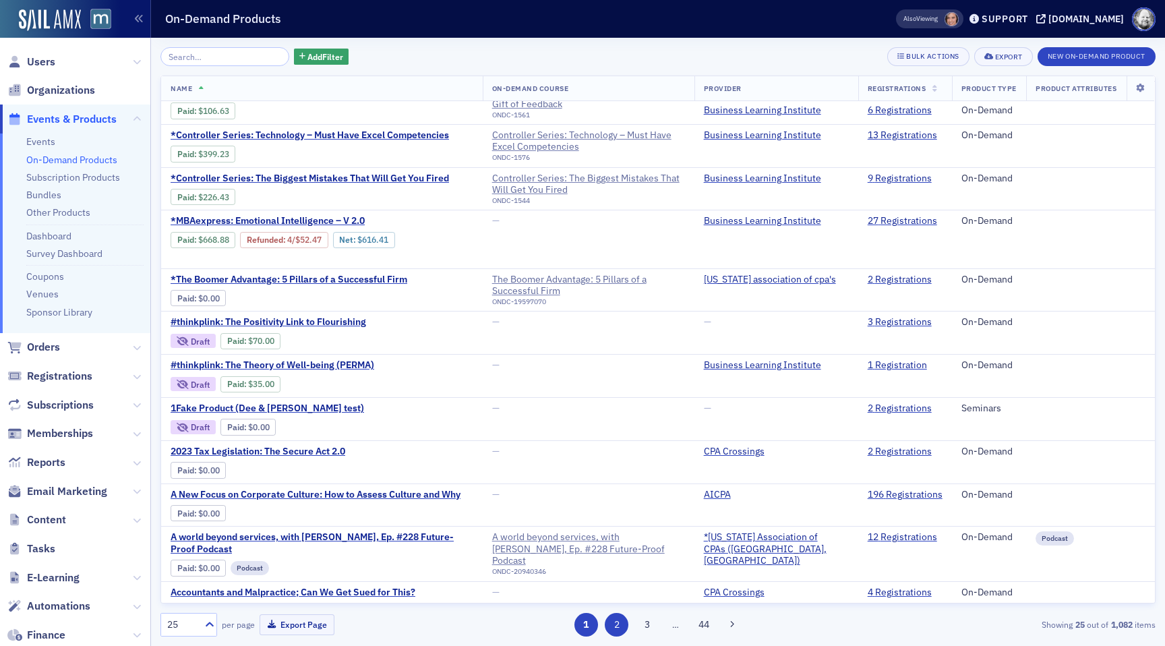
click at [613, 620] on button "2" at bounding box center [617, 625] width 24 height 24
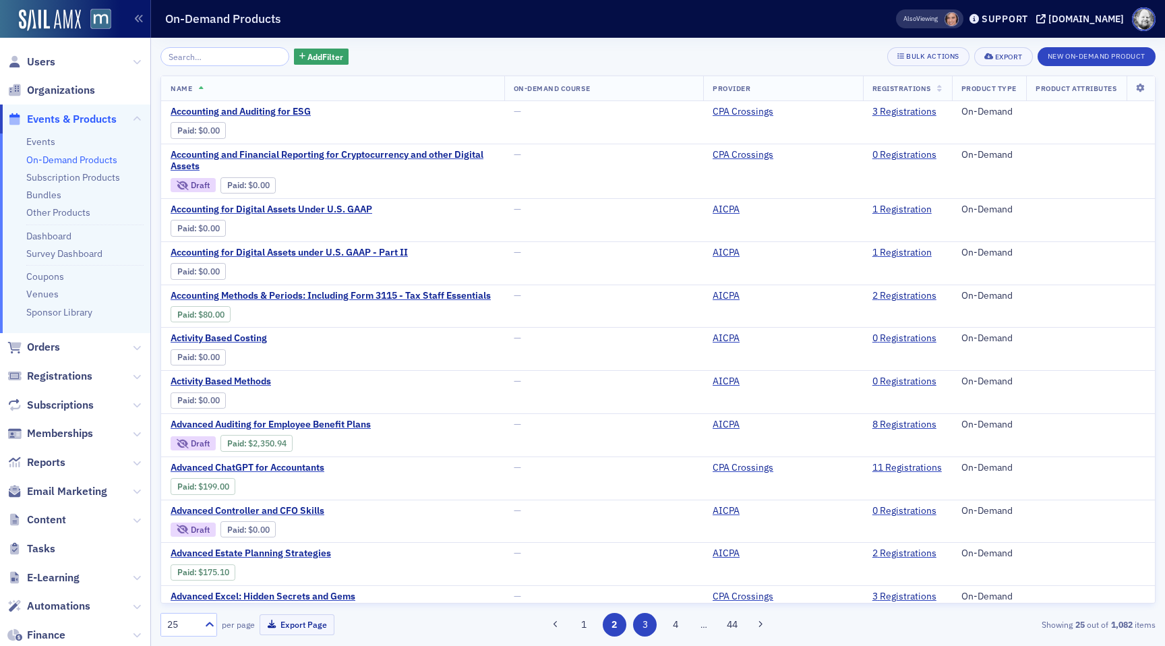
click at [645, 626] on button "3" at bounding box center [645, 625] width 24 height 24
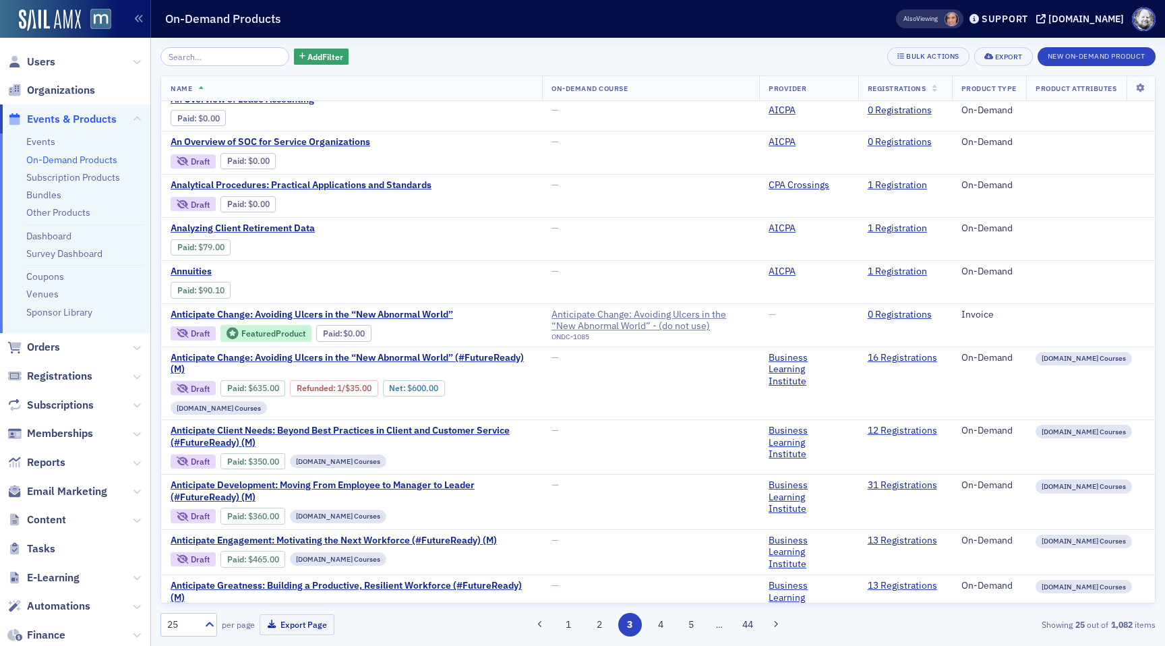
scroll to position [705, 0]
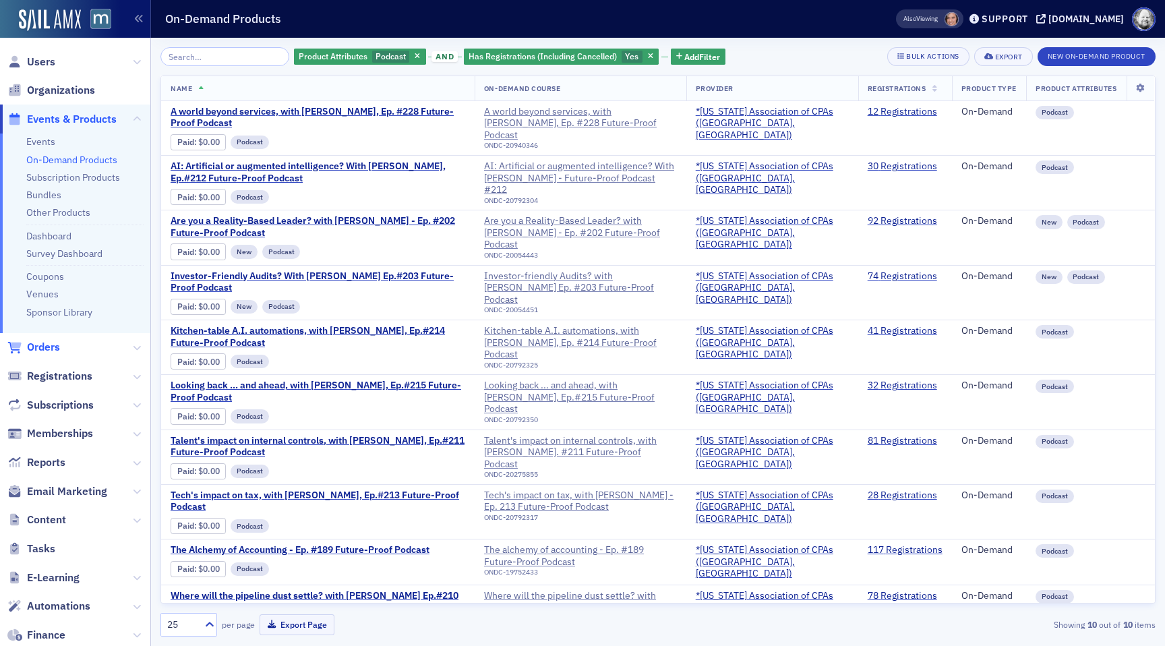
click at [30, 343] on span "Orders" at bounding box center [43, 347] width 33 height 15
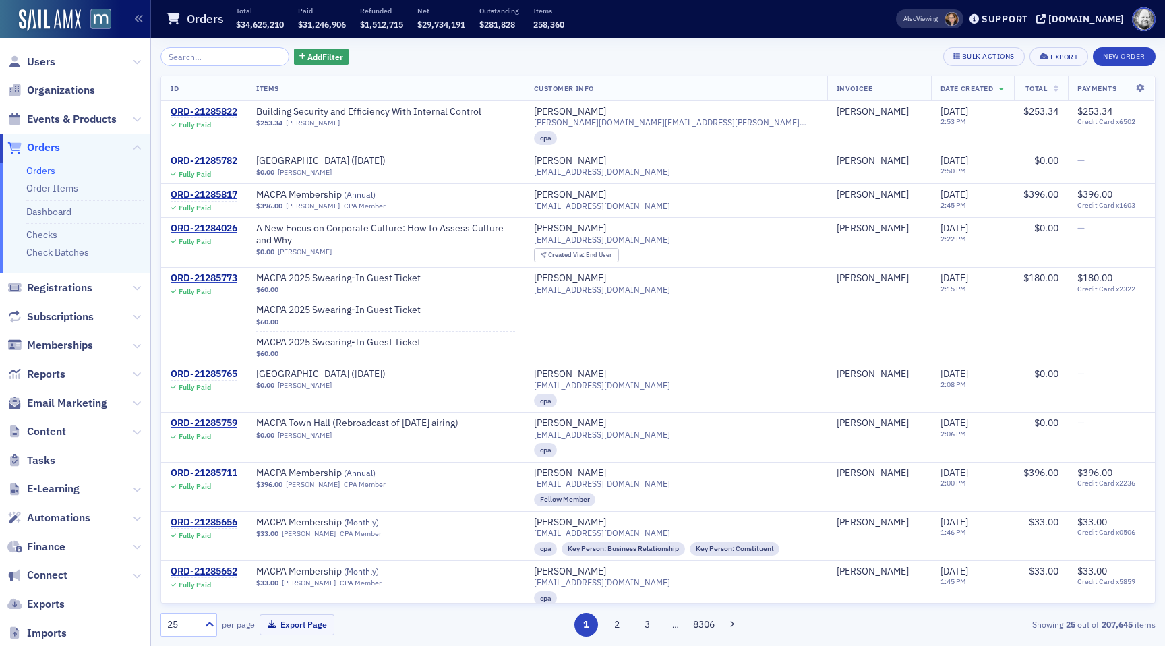
click at [303, 45] on div "Add Filter Bulk Actions Export New Order ID Items Customer Info Invoicee Date C…" at bounding box center [657, 342] width 995 height 608
click at [307, 57] on span "Add Filter" at bounding box center [325, 57] width 36 height 12
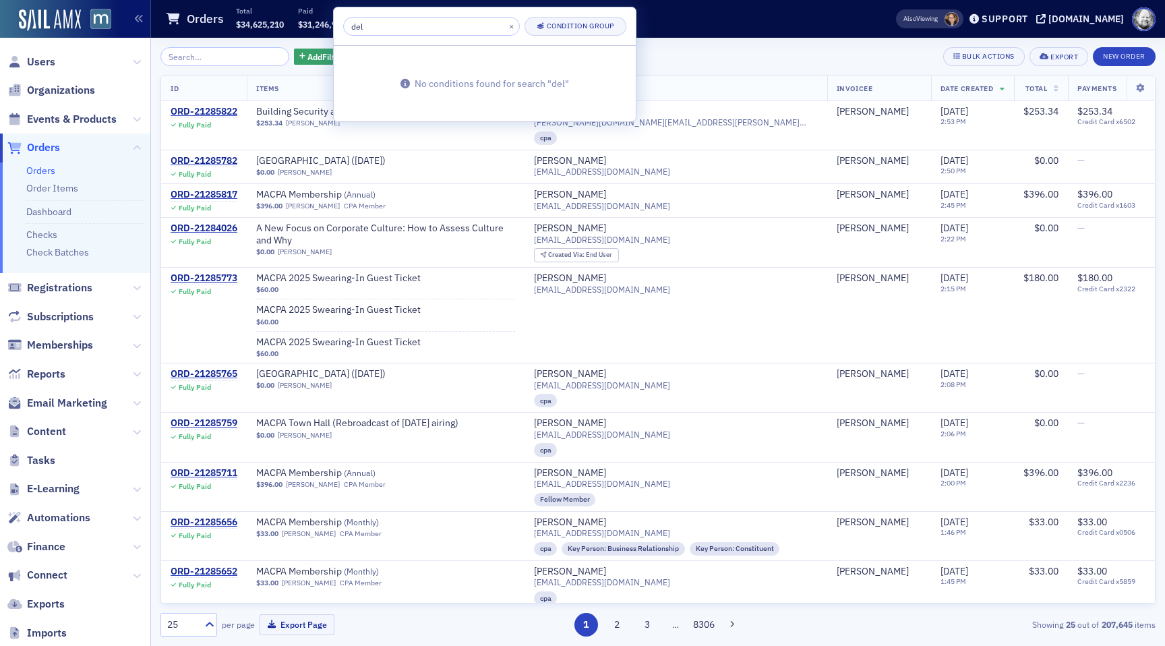
type input "deli"
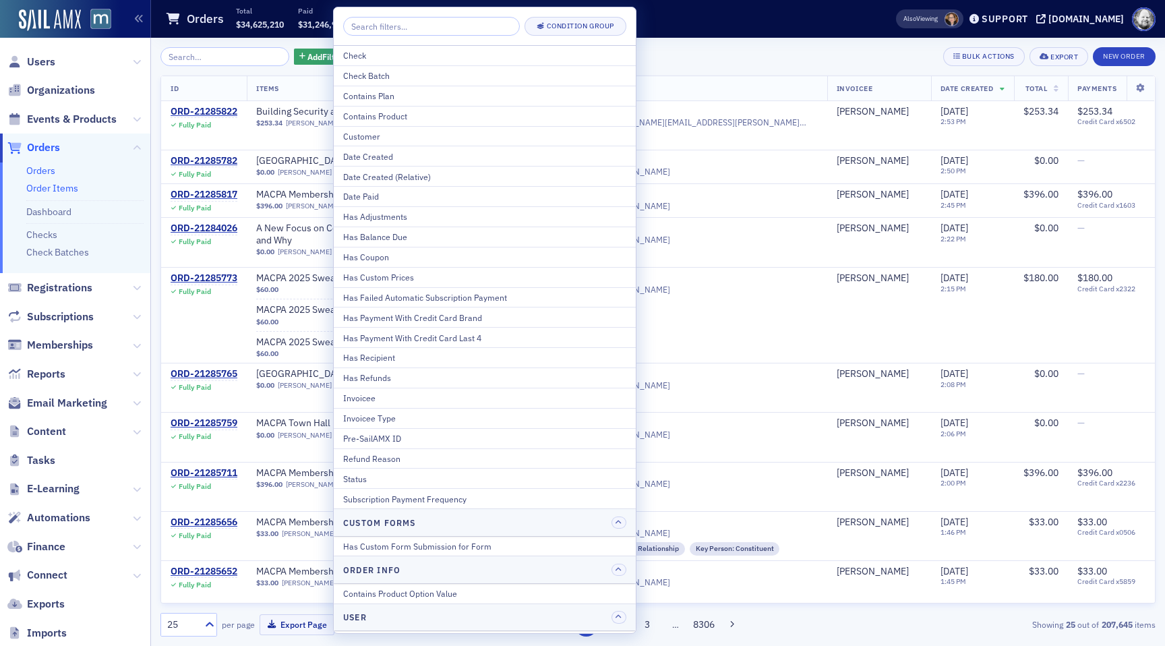
click at [55, 186] on link "Order Items" at bounding box center [52, 188] width 52 height 12
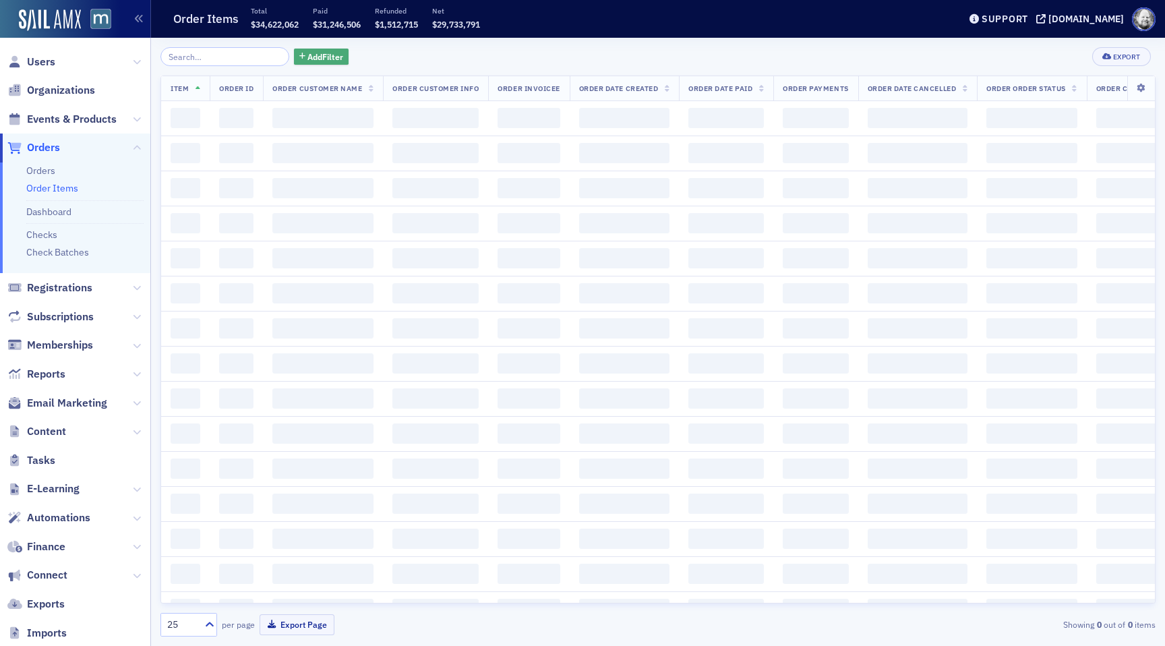
click at [307, 59] on span "Add Filter" at bounding box center [325, 57] width 36 height 12
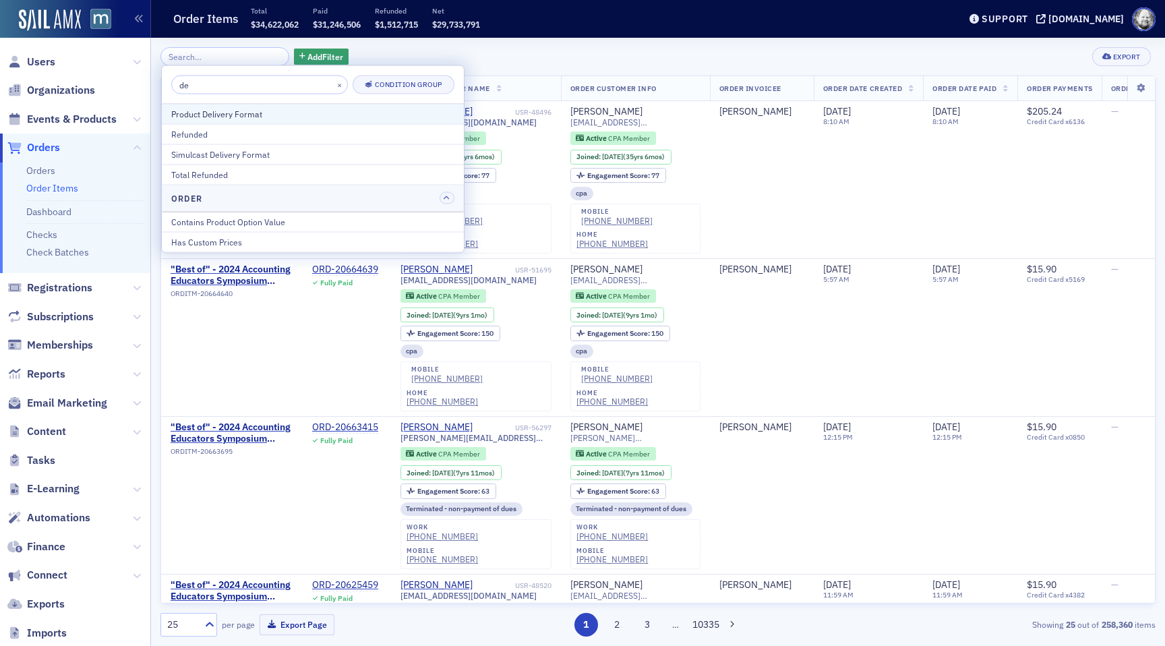
type input "de"
click at [261, 114] on div "Product Delivery Format" at bounding box center [312, 114] width 283 height 12
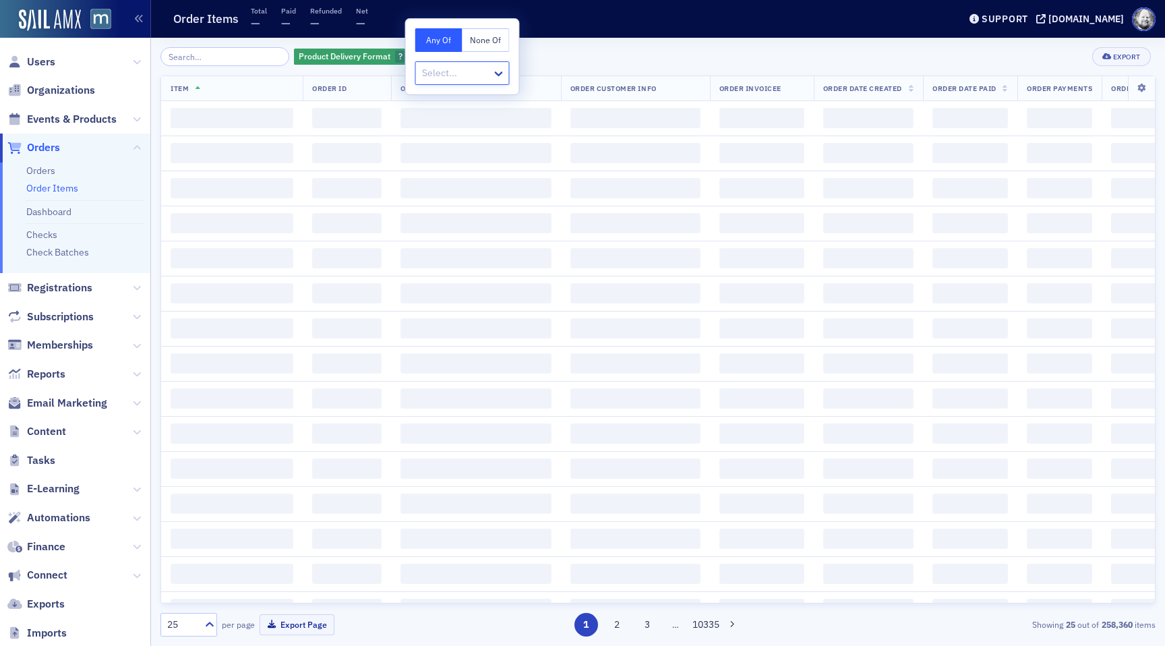
click at [438, 80] on div at bounding box center [456, 73] width 70 height 17
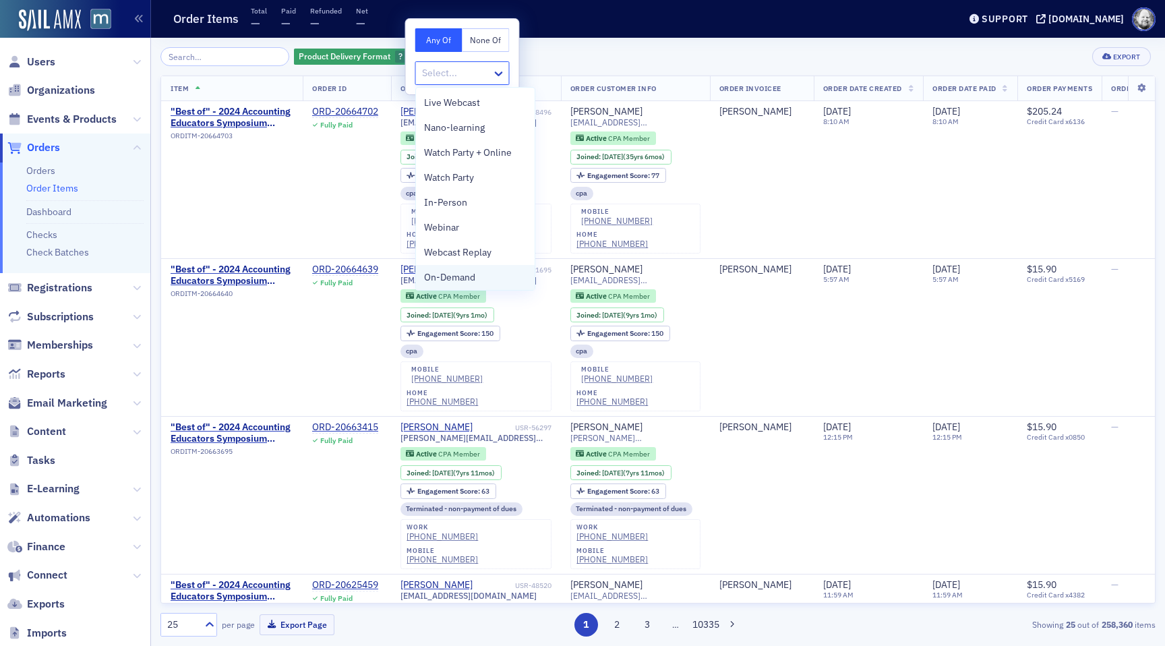
click at [446, 268] on div "On-Demand" at bounding box center [475, 277] width 119 height 25
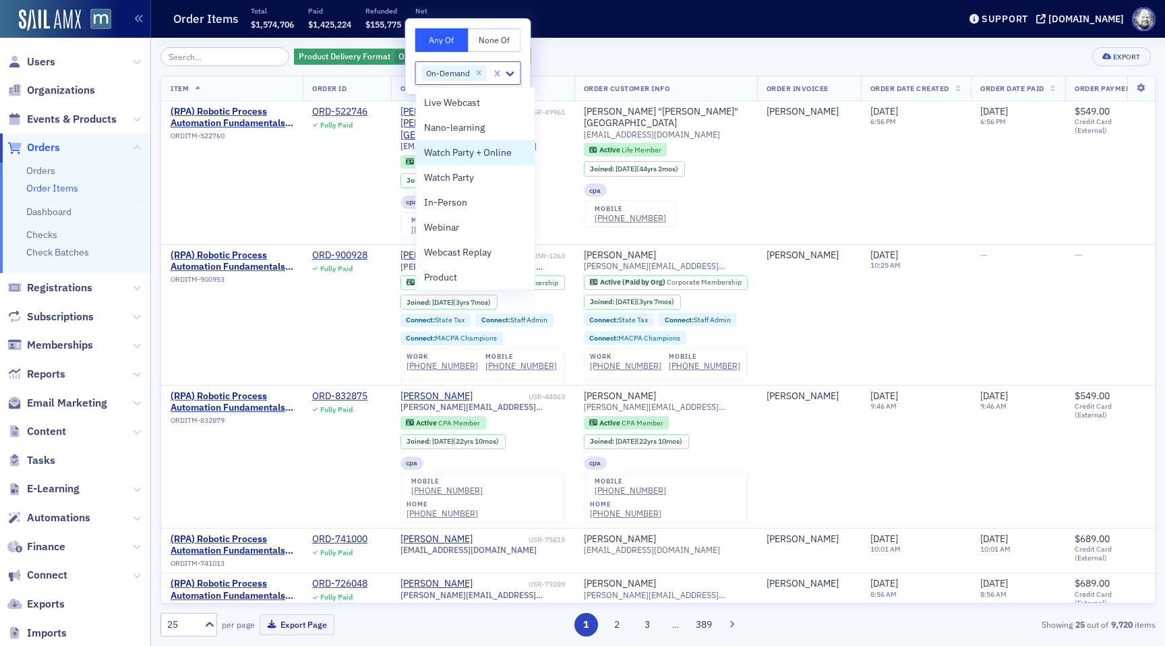
click at [577, 49] on div "Product Delivery Format On-Demand Add Filter Export" at bounding box center [657, 56] width 995 height 19
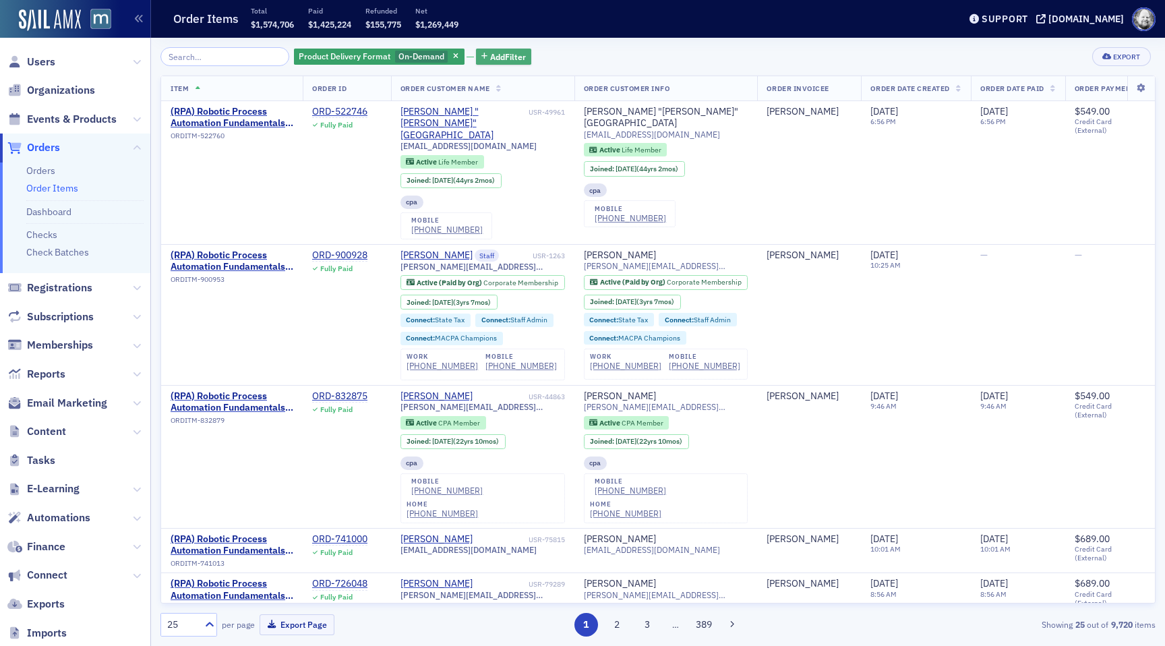
click at [490, 56] on span "Add Filter" at bounding box center [508, 57] width 36 height 12
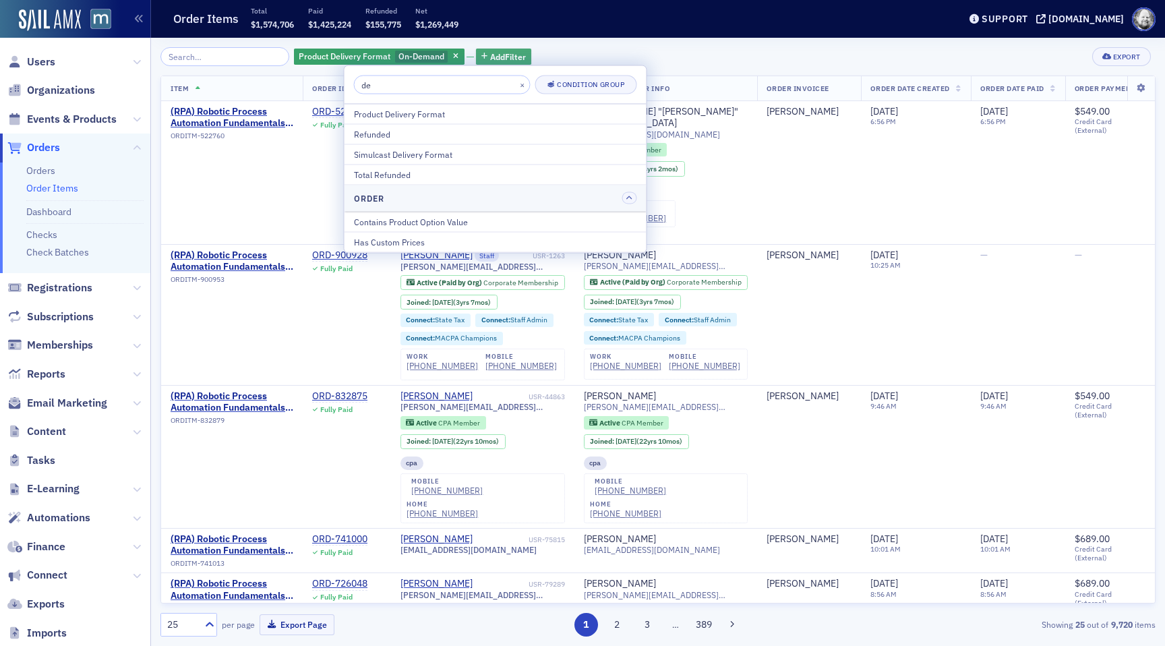
type input "d"
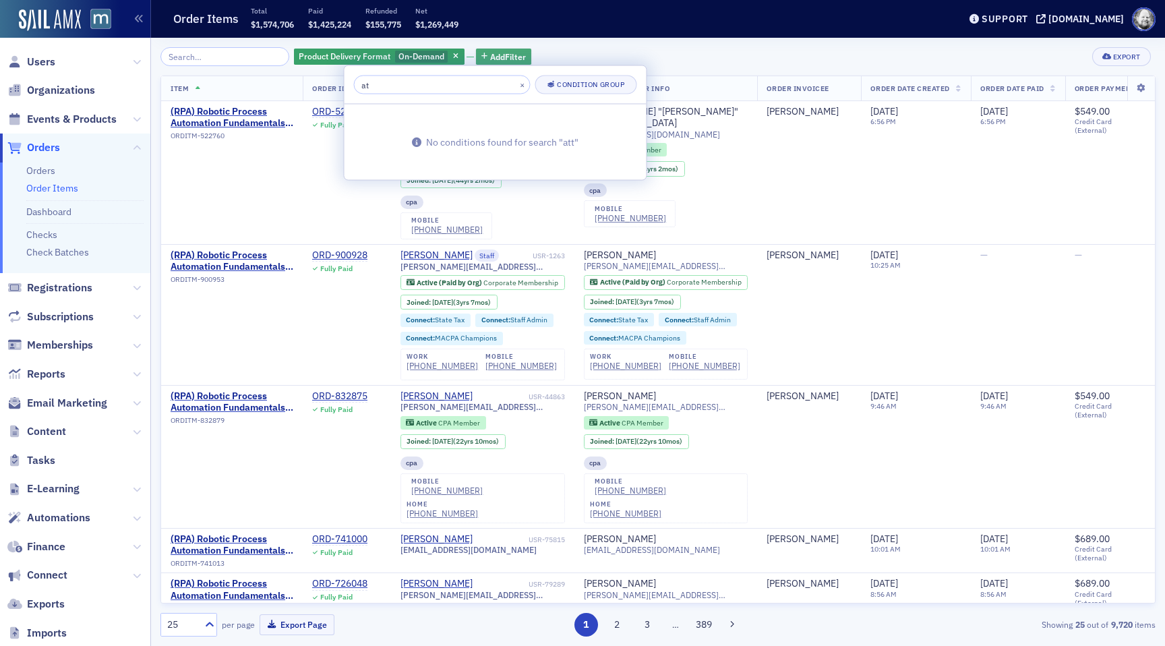
type input "a"
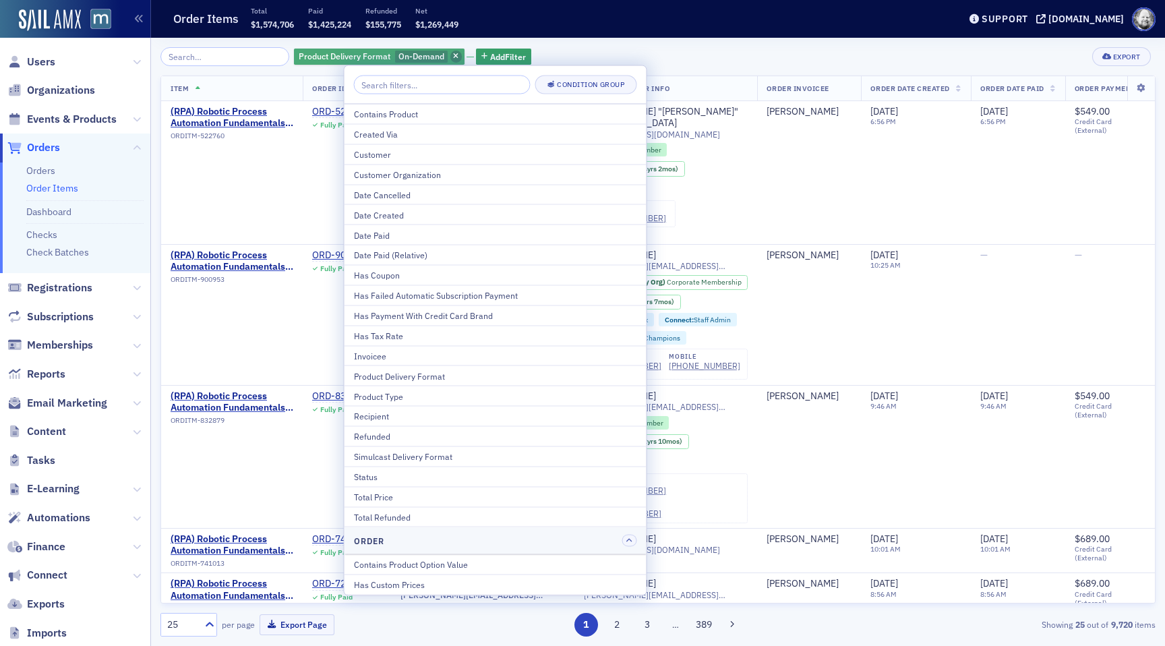
click at [450, 55] on span "button" at bounding box center [456, 57] width 12 height 12
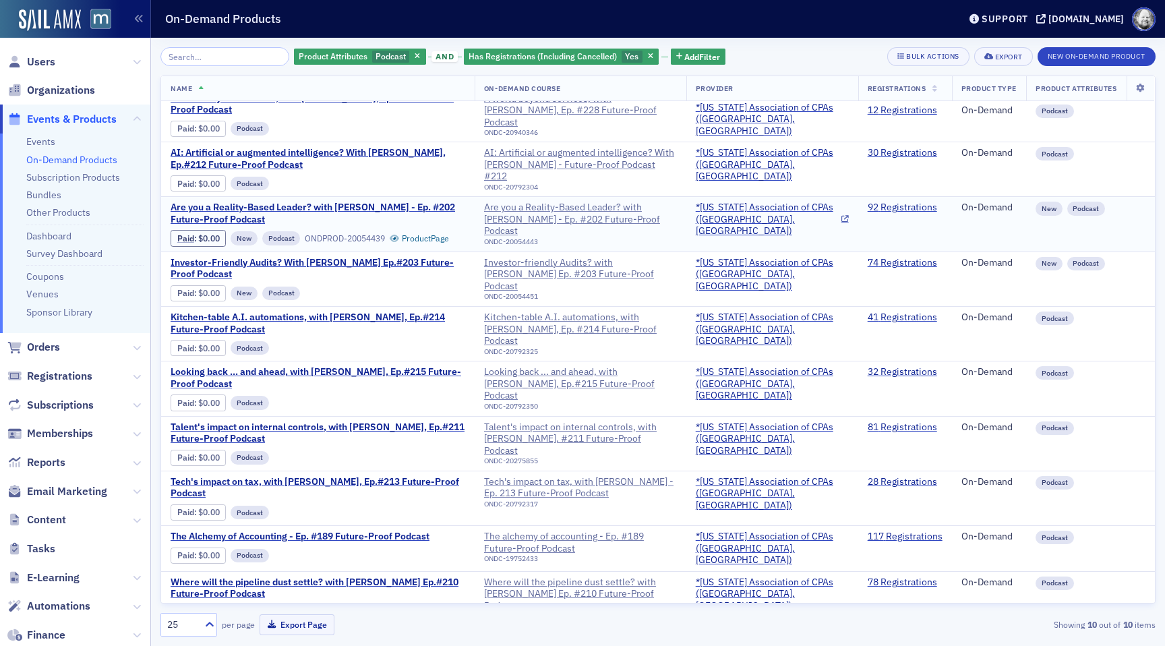
scroll to position [34, 0]
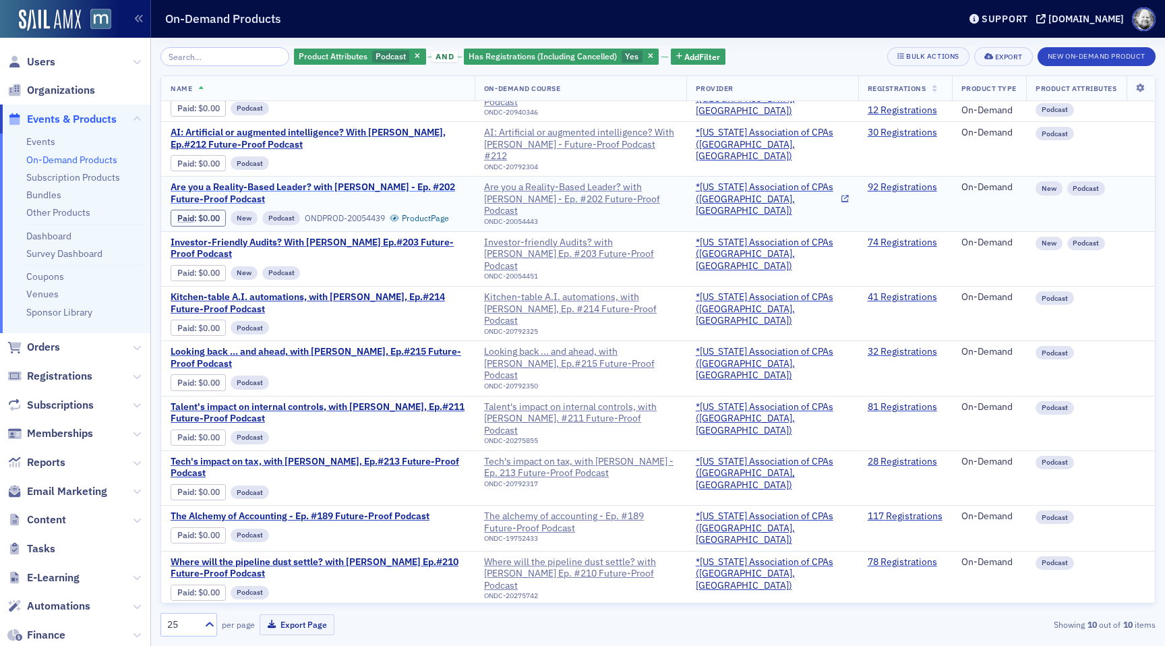
click at [358, 183] on span "Are you a Reality-Based Leader? with [PERSON_NAME] - Ep. #202 Future-Proof Podc…" at bounding box center [318, 193] width 295 height 24
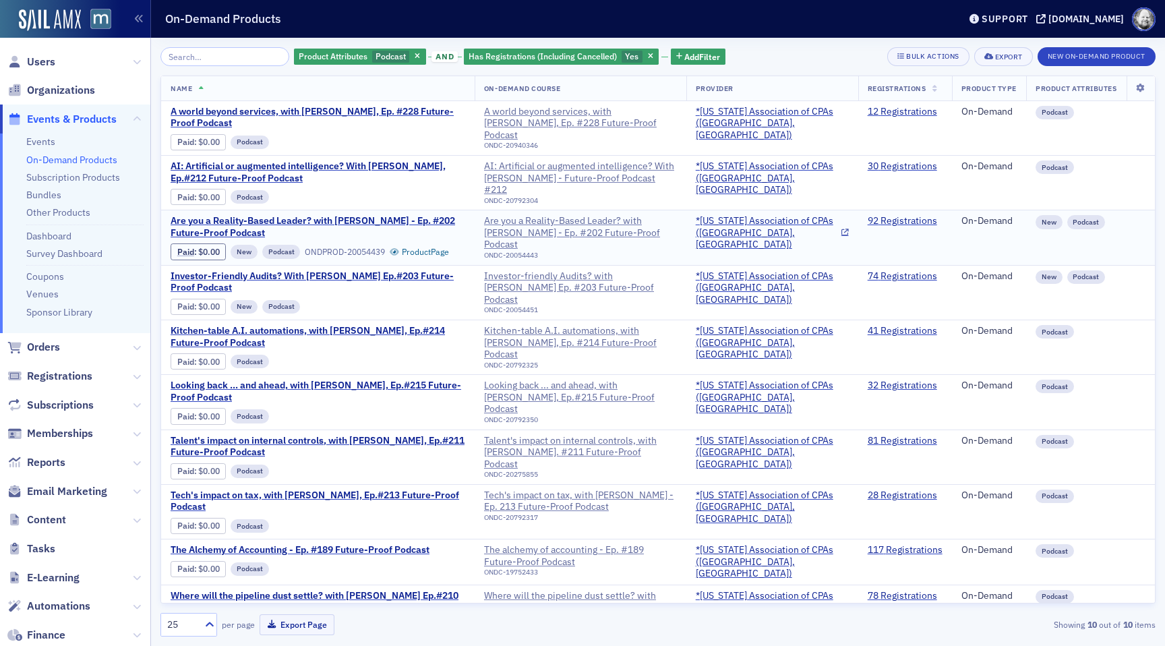
click at [780, 250] on td "*[US_STATE] Association of CPAs ([GEOGRAPHIC_DATA], [GEOGRAPHIC_DATA])" at bounding box center [772, 237] width 172 height 55
click at [686, 256] on td "Are you a Reality-Based Leader? with [PERSON_NAME] - Ep. #202 Future-Proof Podc…" at bounding box center [581, 237] width 212 height 55
